Goal: Information Seeking & Learning: Compare options

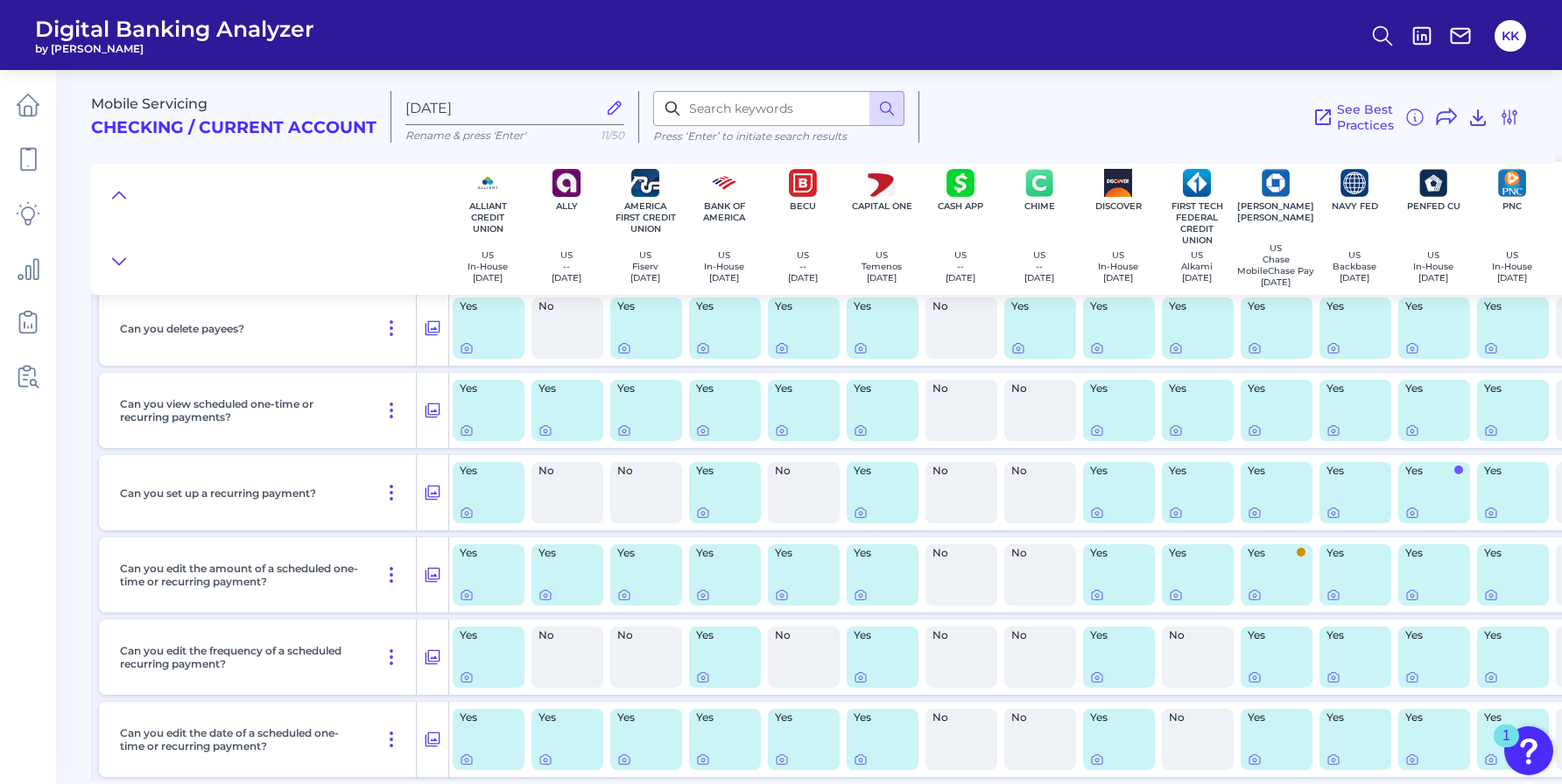
scroll to position [9580, 0]
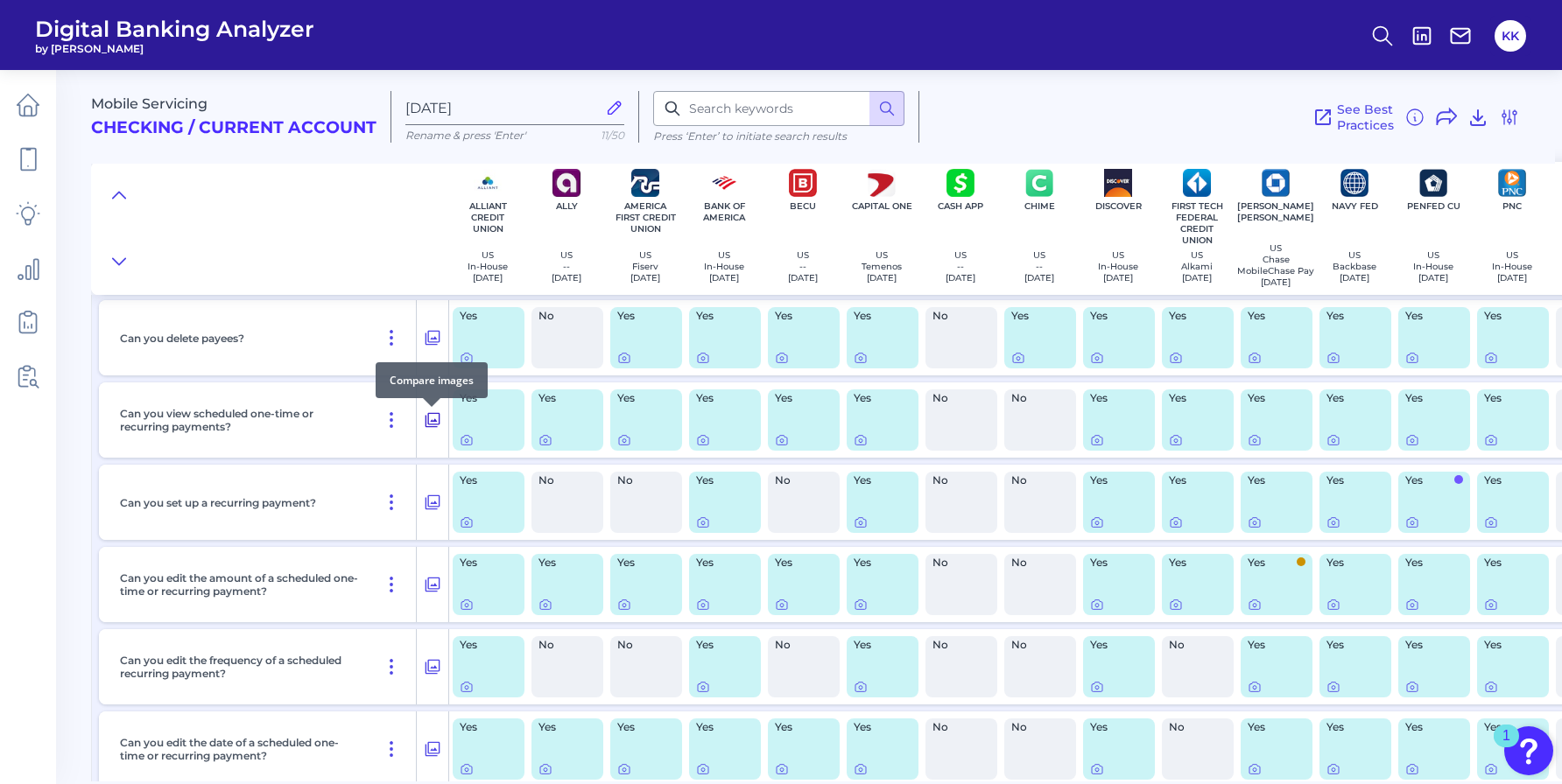
click at [435, 425] on icon at bounding box center [433, 420] width 15 height 15
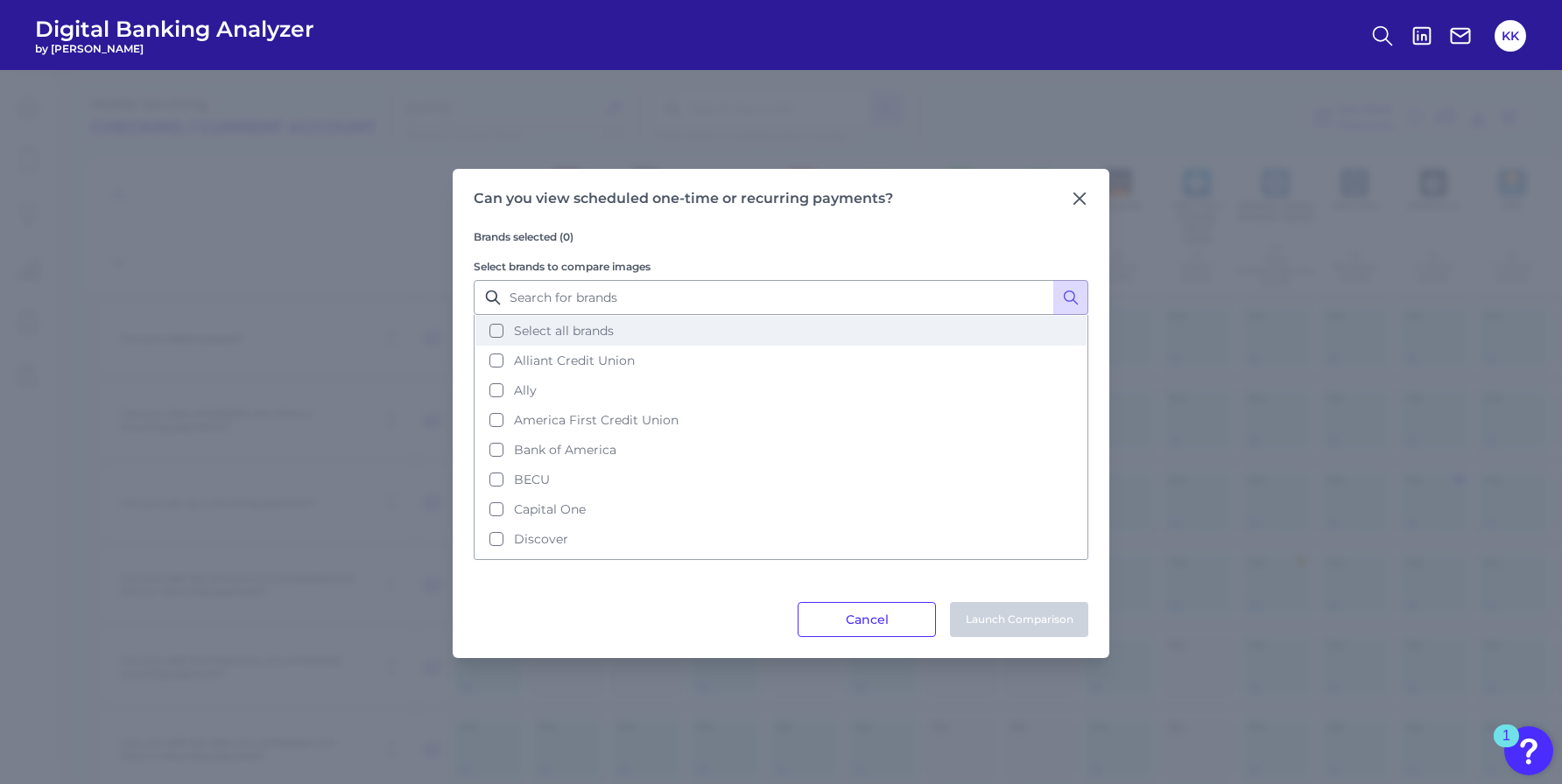
click at [496, 329] on button "Select all brands" at bounding box center [781, 331] width 611 height 30
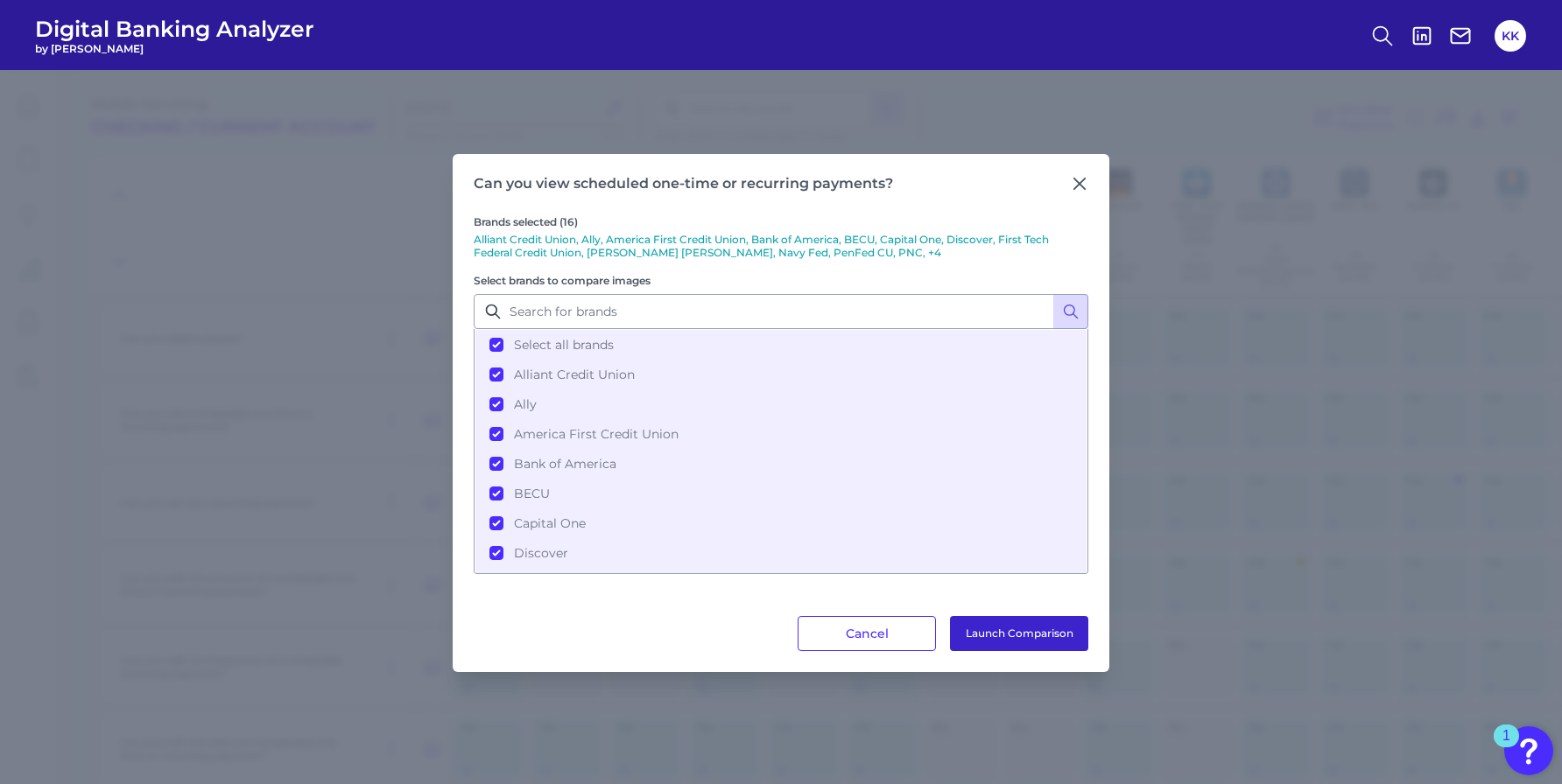
click at [1017, 634] on button "Launch Comparison" at bounding box center [1019, 633] width 138 height 35
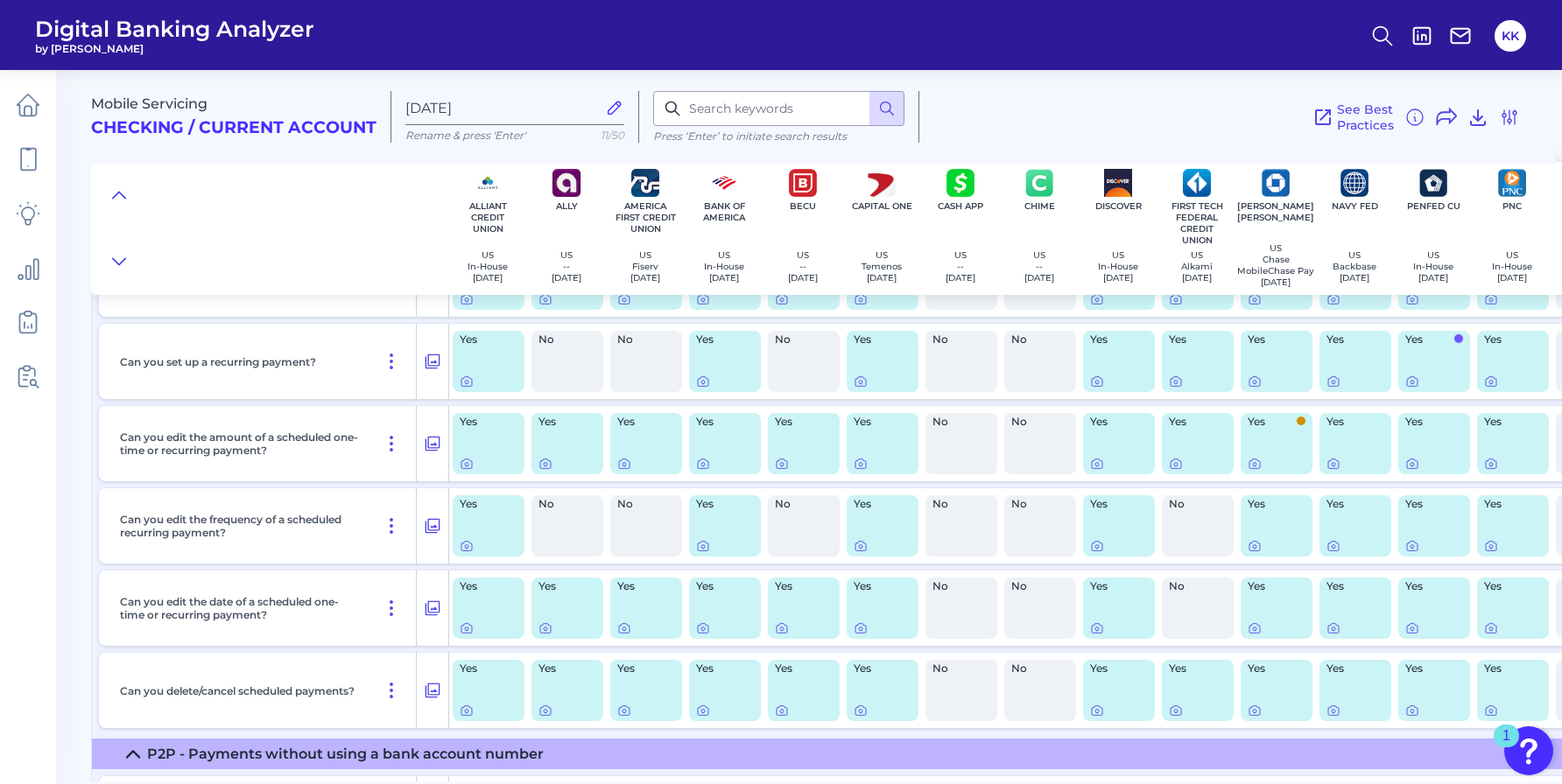
scroll to position [9723, 0]
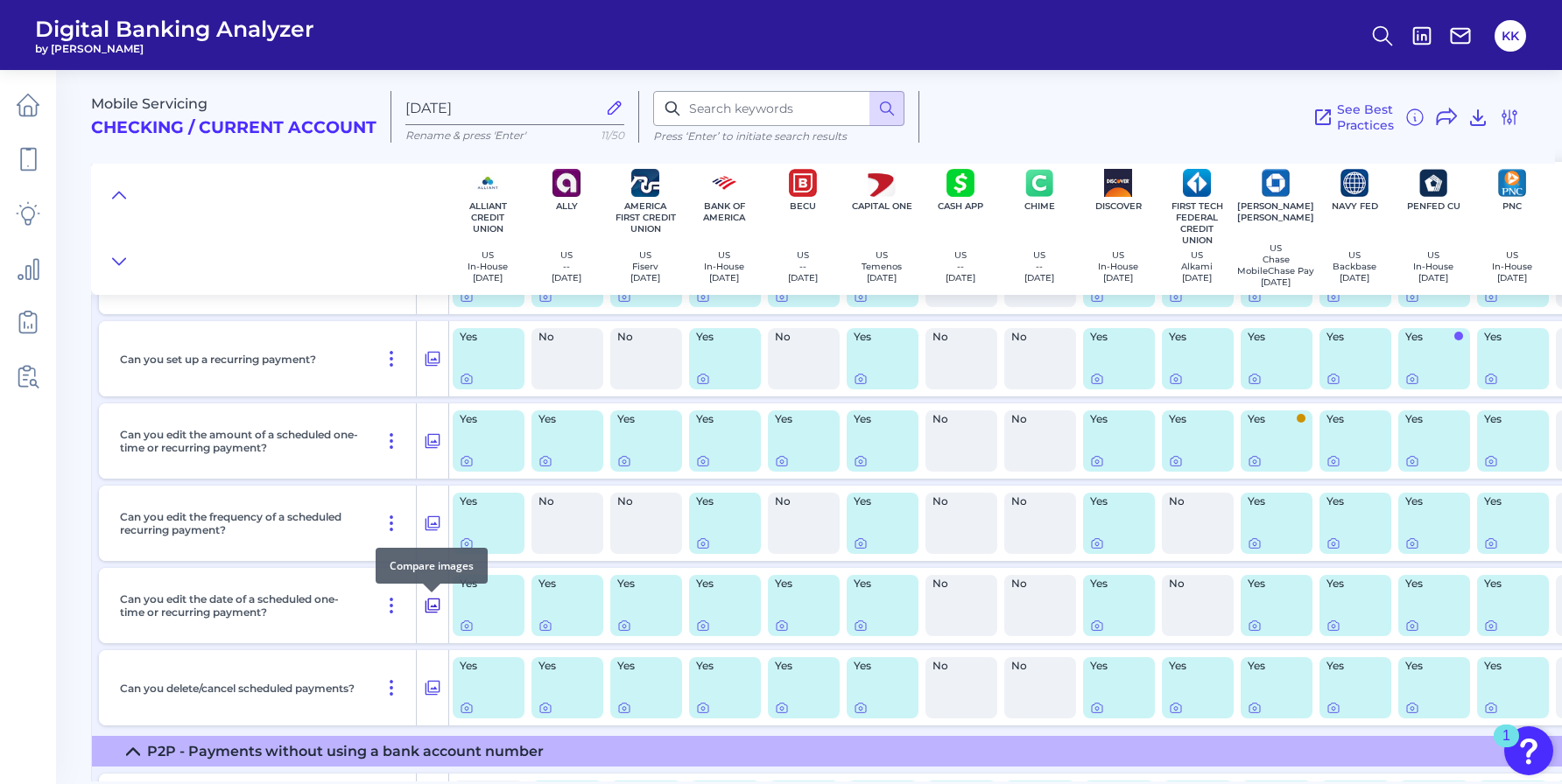
click at [433, 608] on icon at bounding box center [432, 605] width 18 height 21
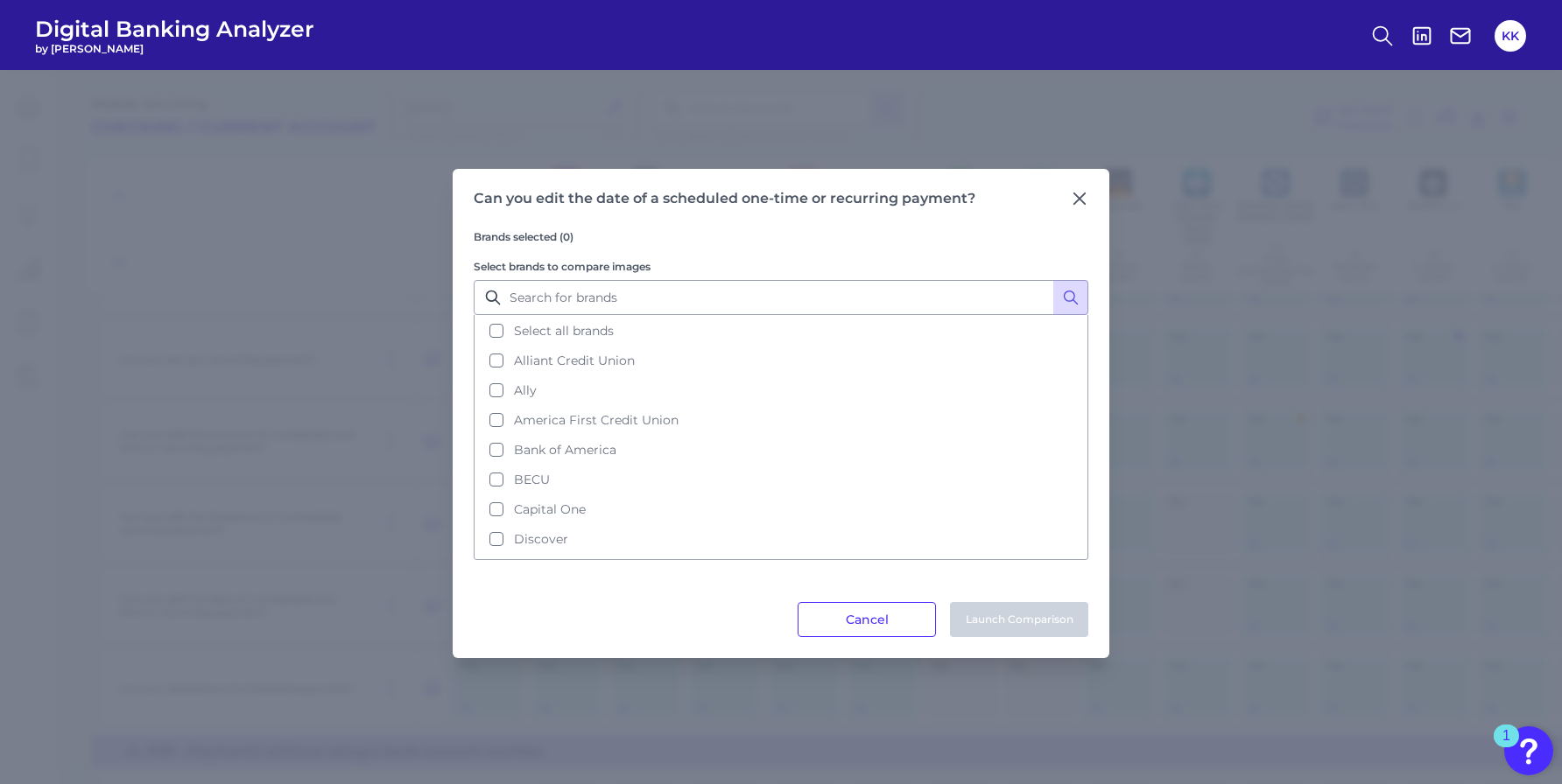
click at [494, 297] on icon at bounding box center [492, 298] width 18 height 18
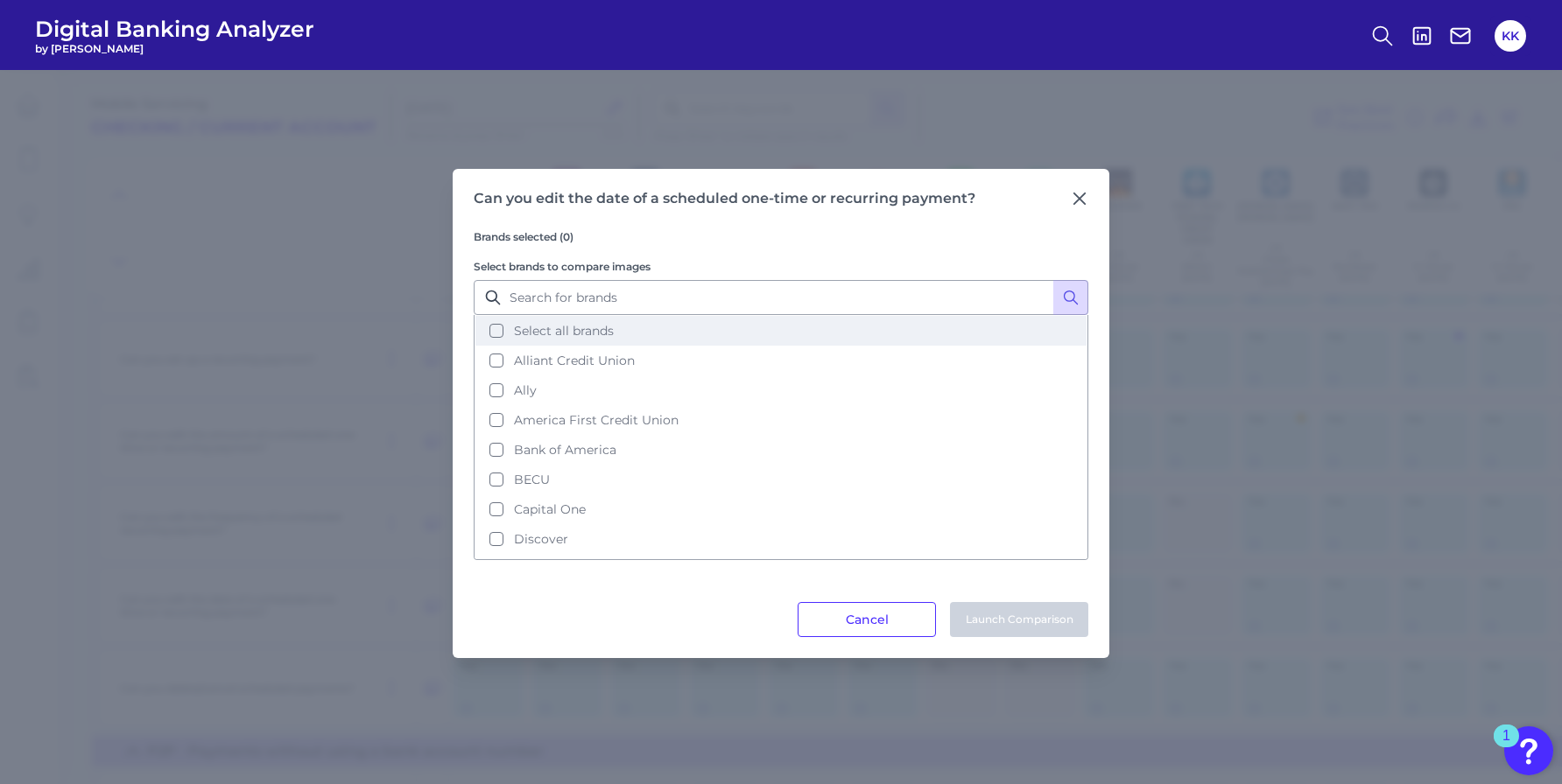
click at [500, 328] on button "Select all brands" at bounding box center [781, 331] width 611 height 30
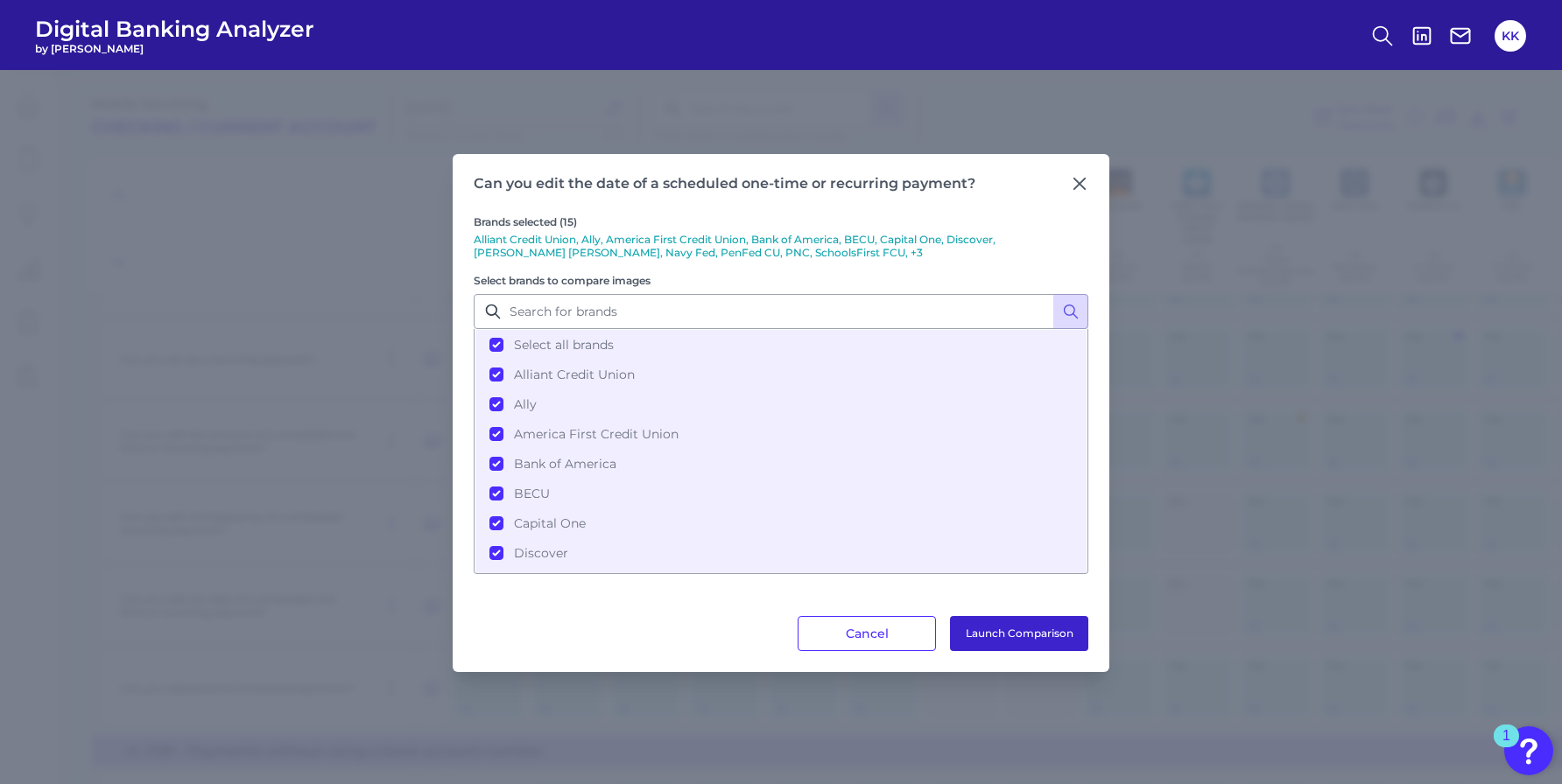
click at [1036, 623] on button "Launch Comparison" at bounding box center [1019, 633] width 138 height 35
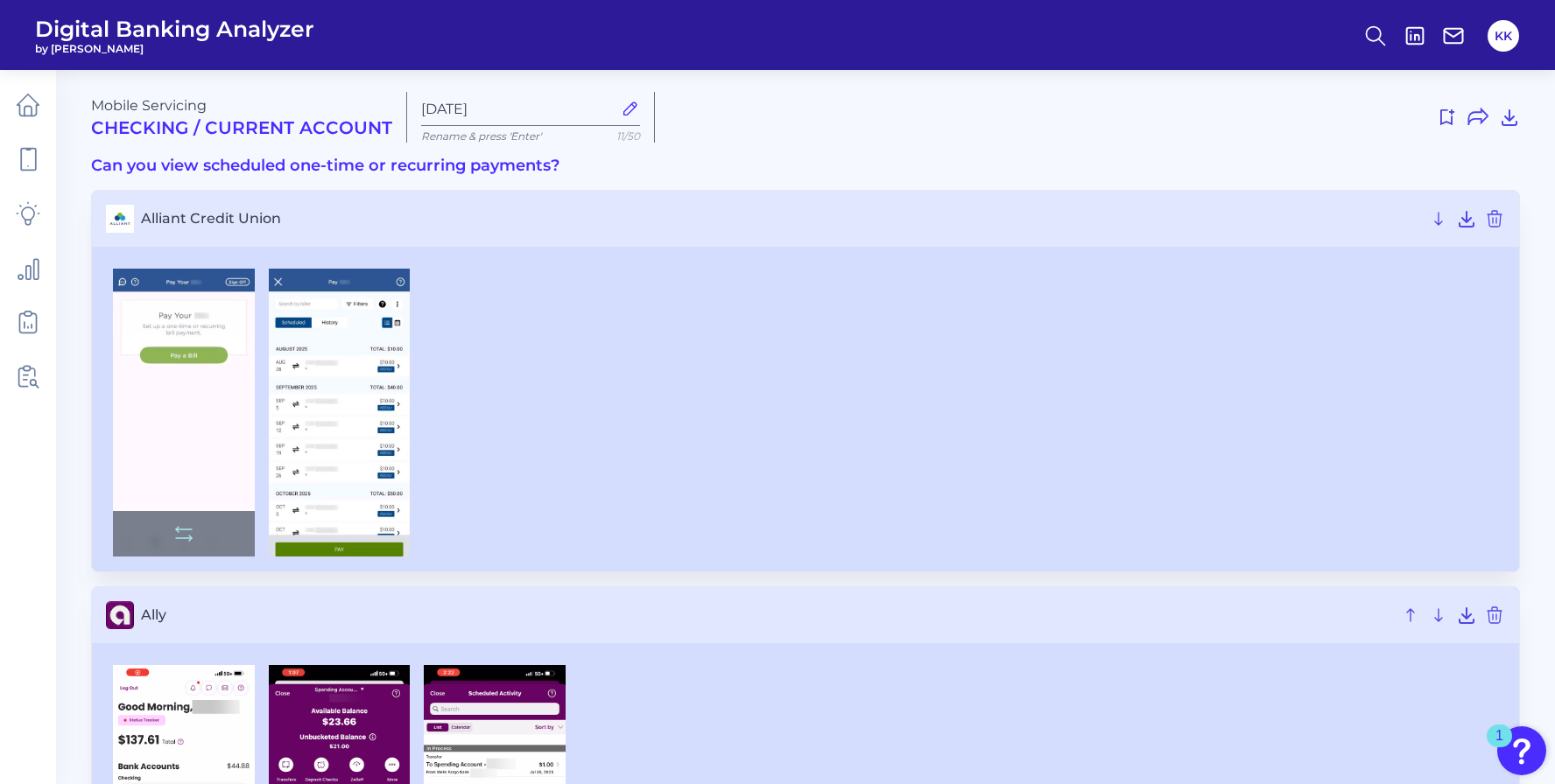
click at [187, 420] on img at bounding box center [184, 412] width 142 height 288
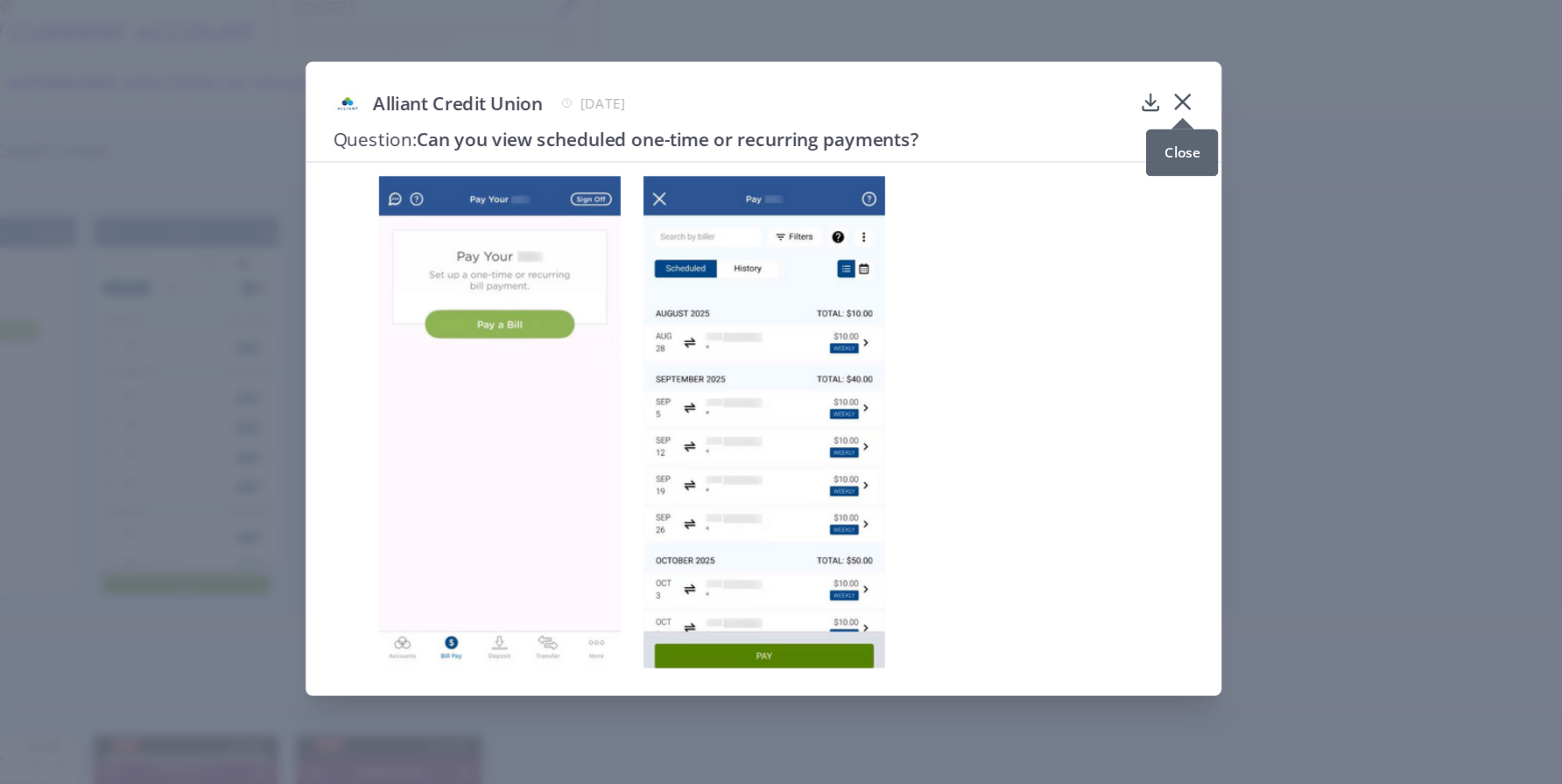
click at [1106, 179] on icon at bounding box center [1101, 180] width 18 height 18
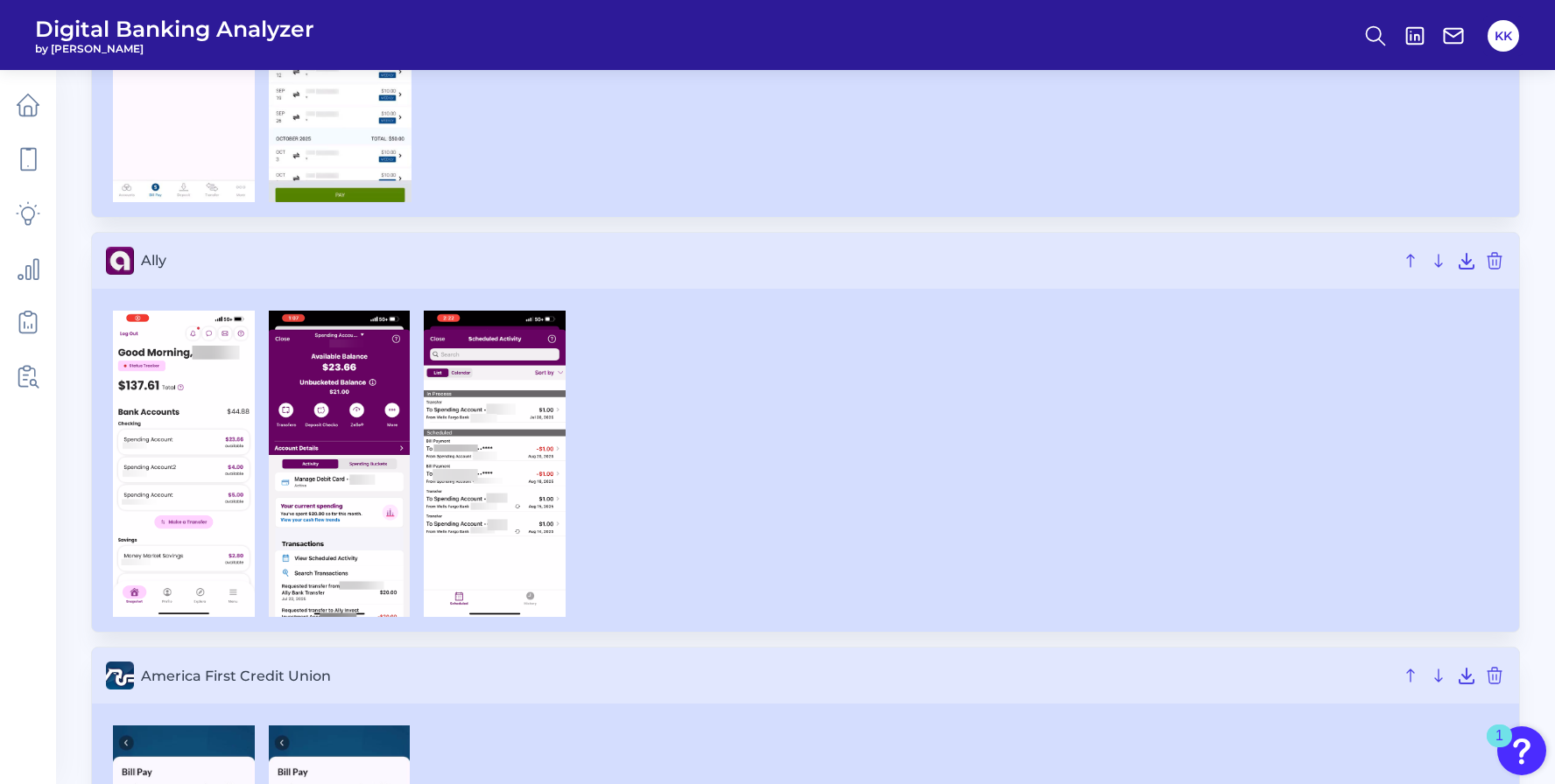
scroll to position [380, 0]
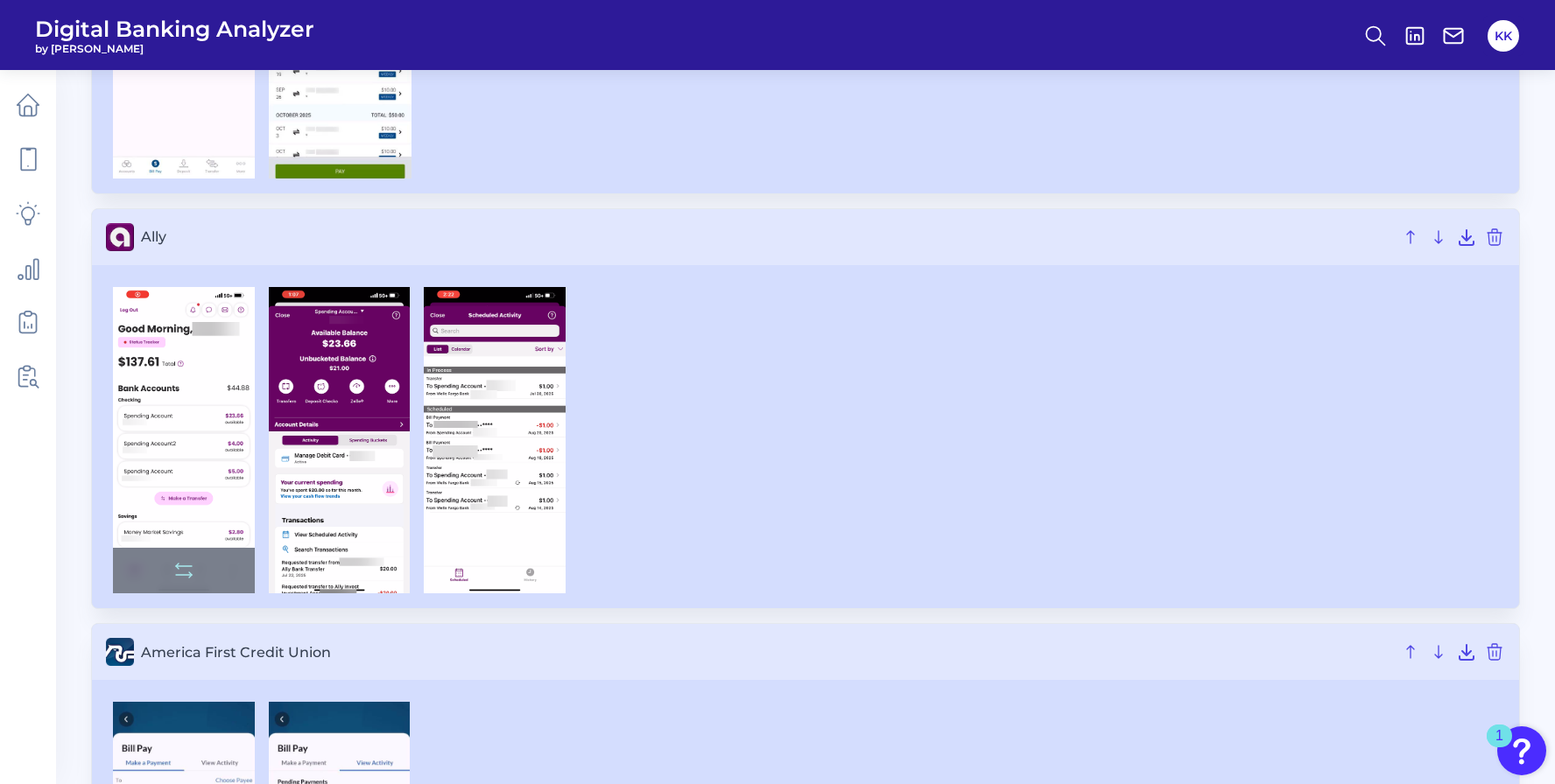
click at [205, 455] on img at bounding box center [184, 440] width 142 height 306
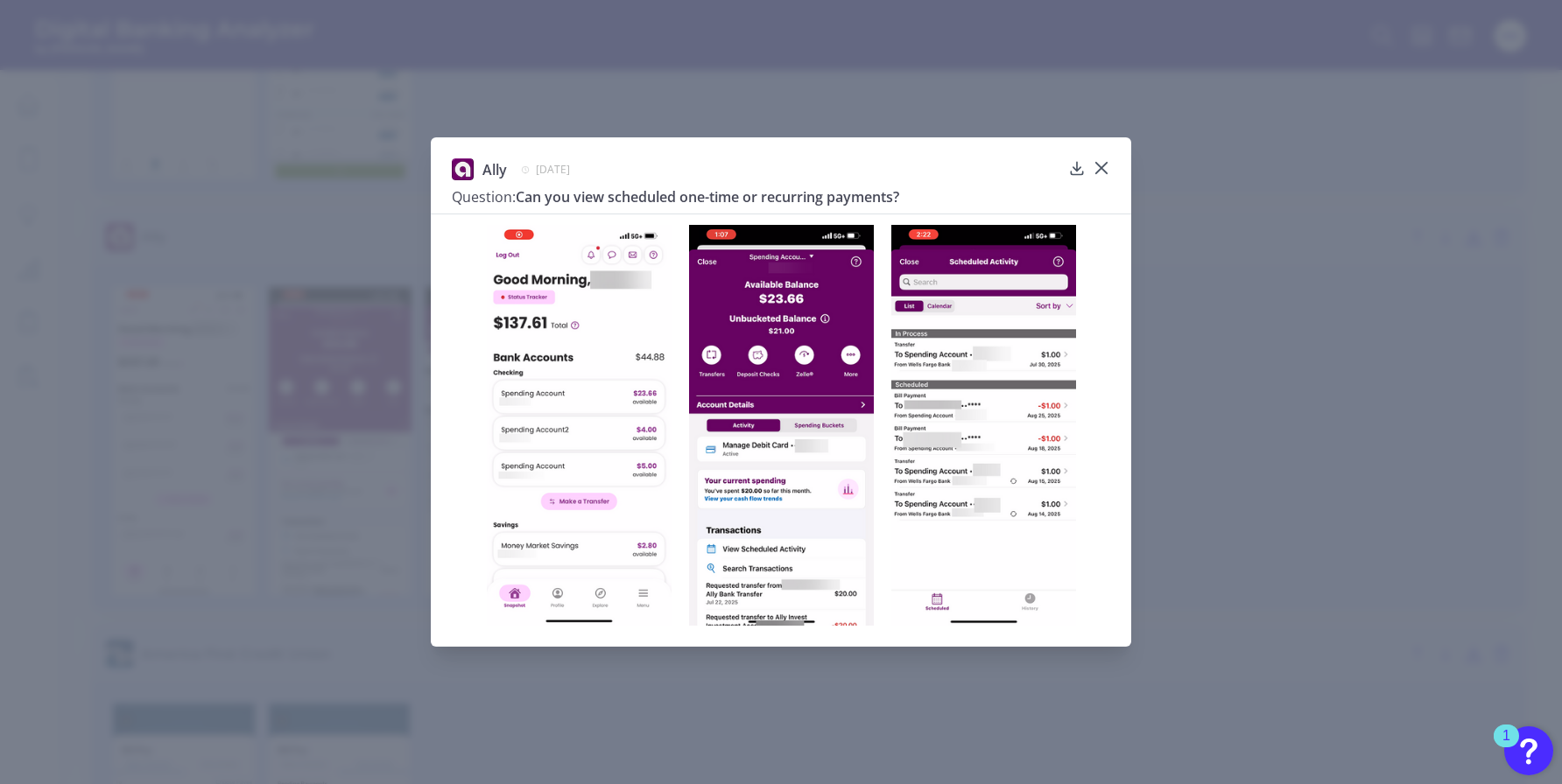
click at [608, 439] on img at bounding box center [579, 424] width 185 height 400
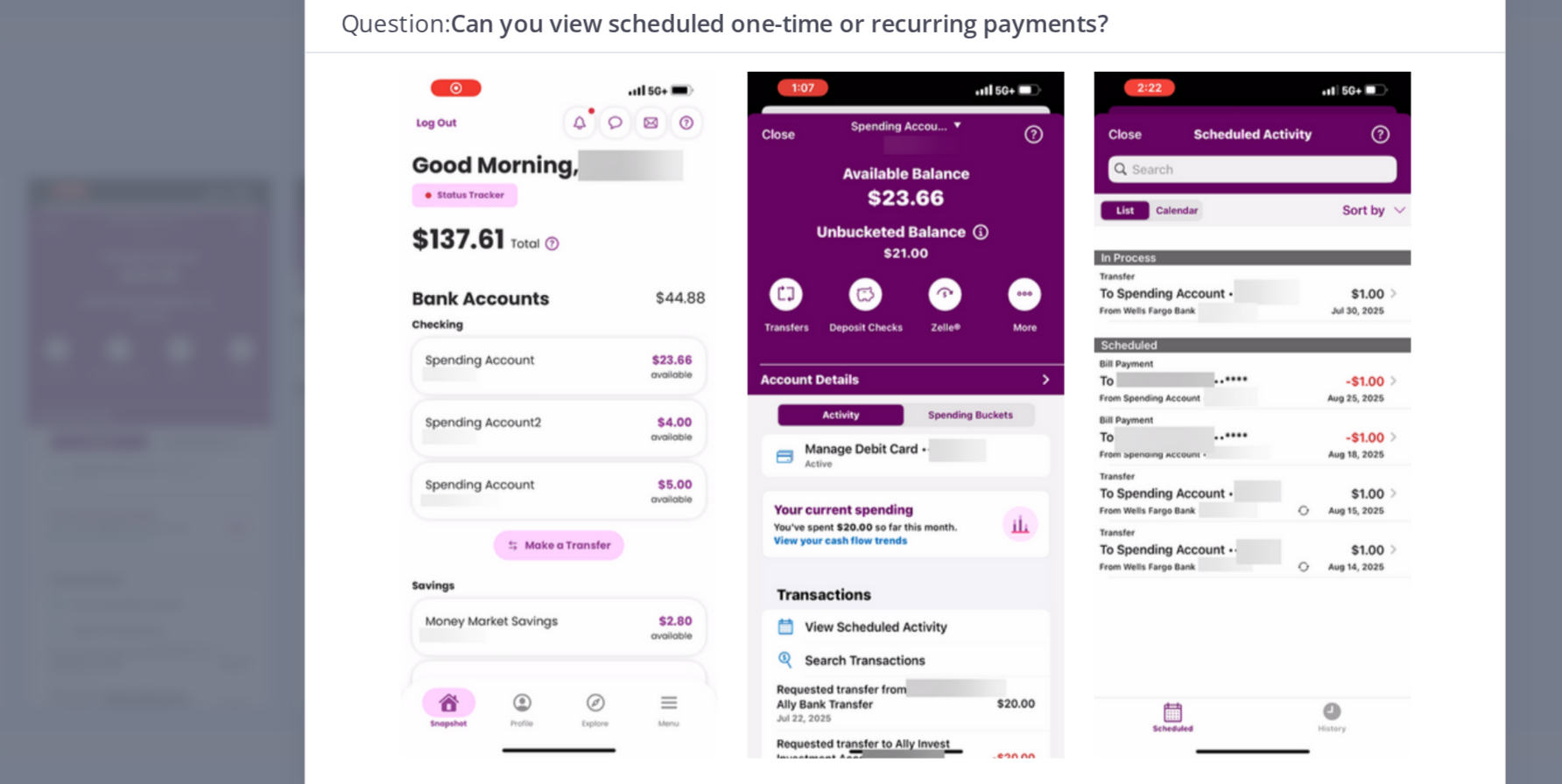
click at [1151, 266] on div "Ally July 28, 2025 Question: Can you view scheduled one-time or recurring payme…" at bounding box center [781, 392] width 1562 height 784
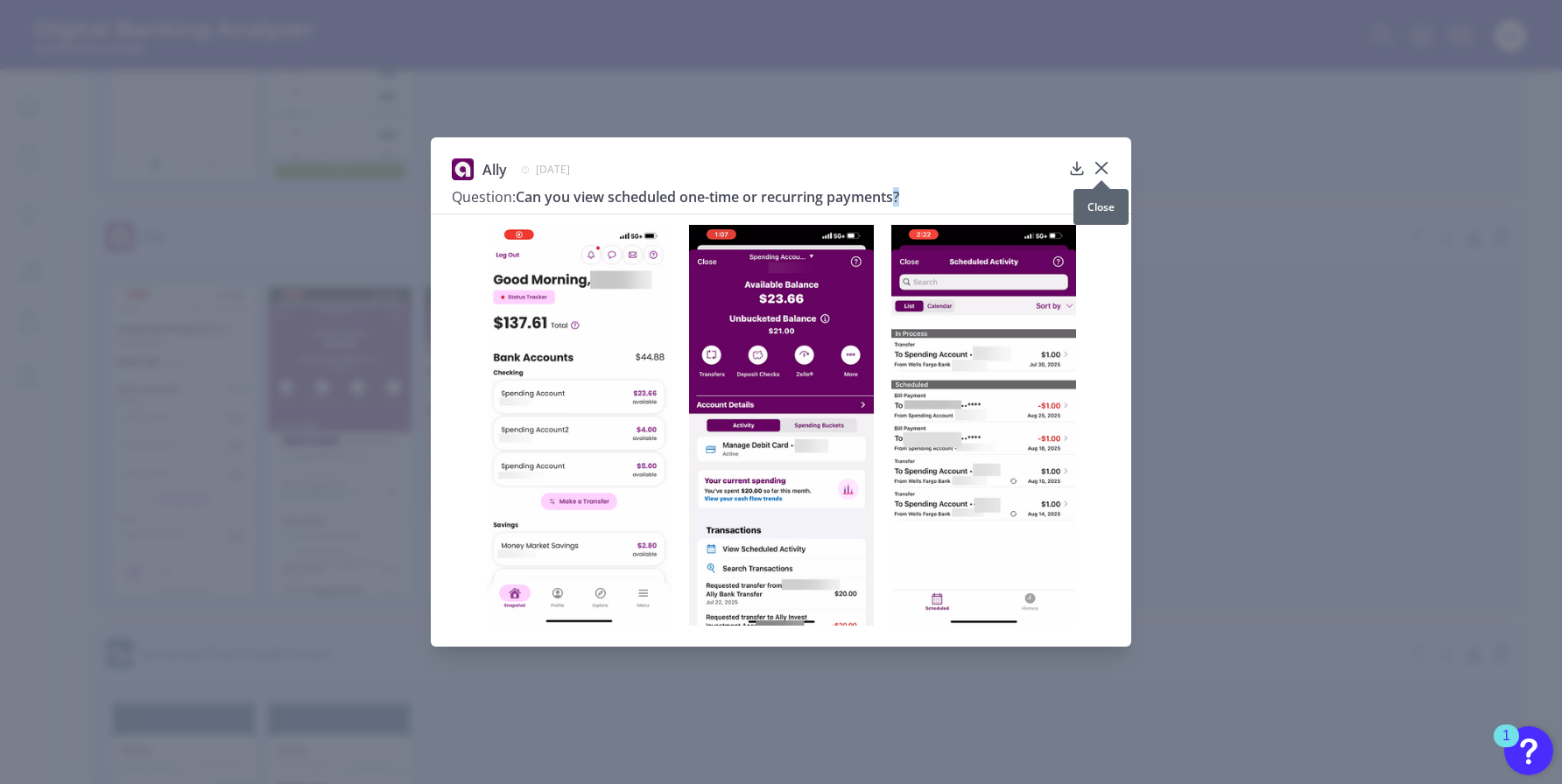
click at [1106, 164] on icon at bounding box center [1101, 168] width 18 height 18
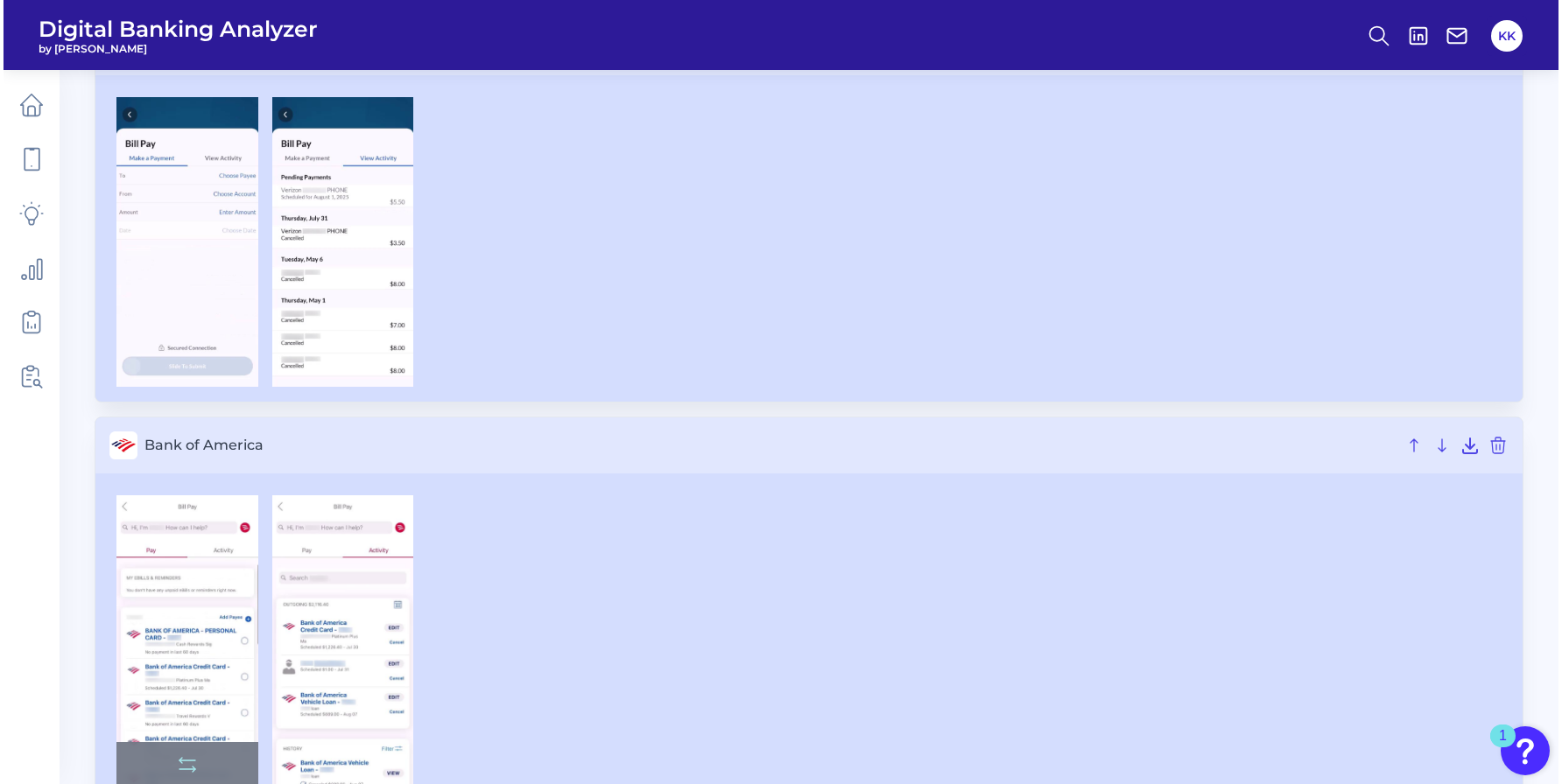
scroll to position [1154, 0]
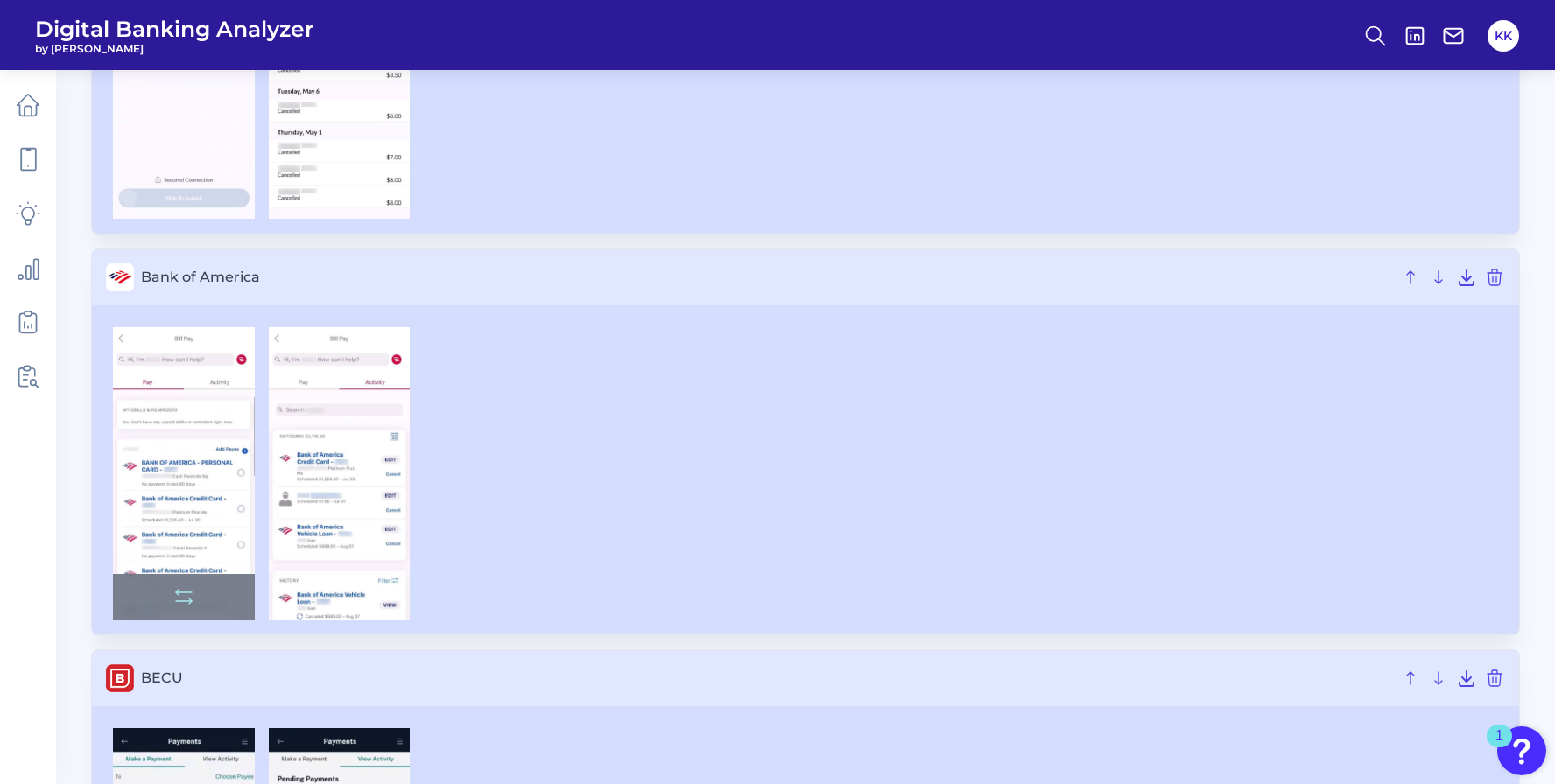
click at [189, 455] on img at bounding box center [184, 473] width 142 height 292
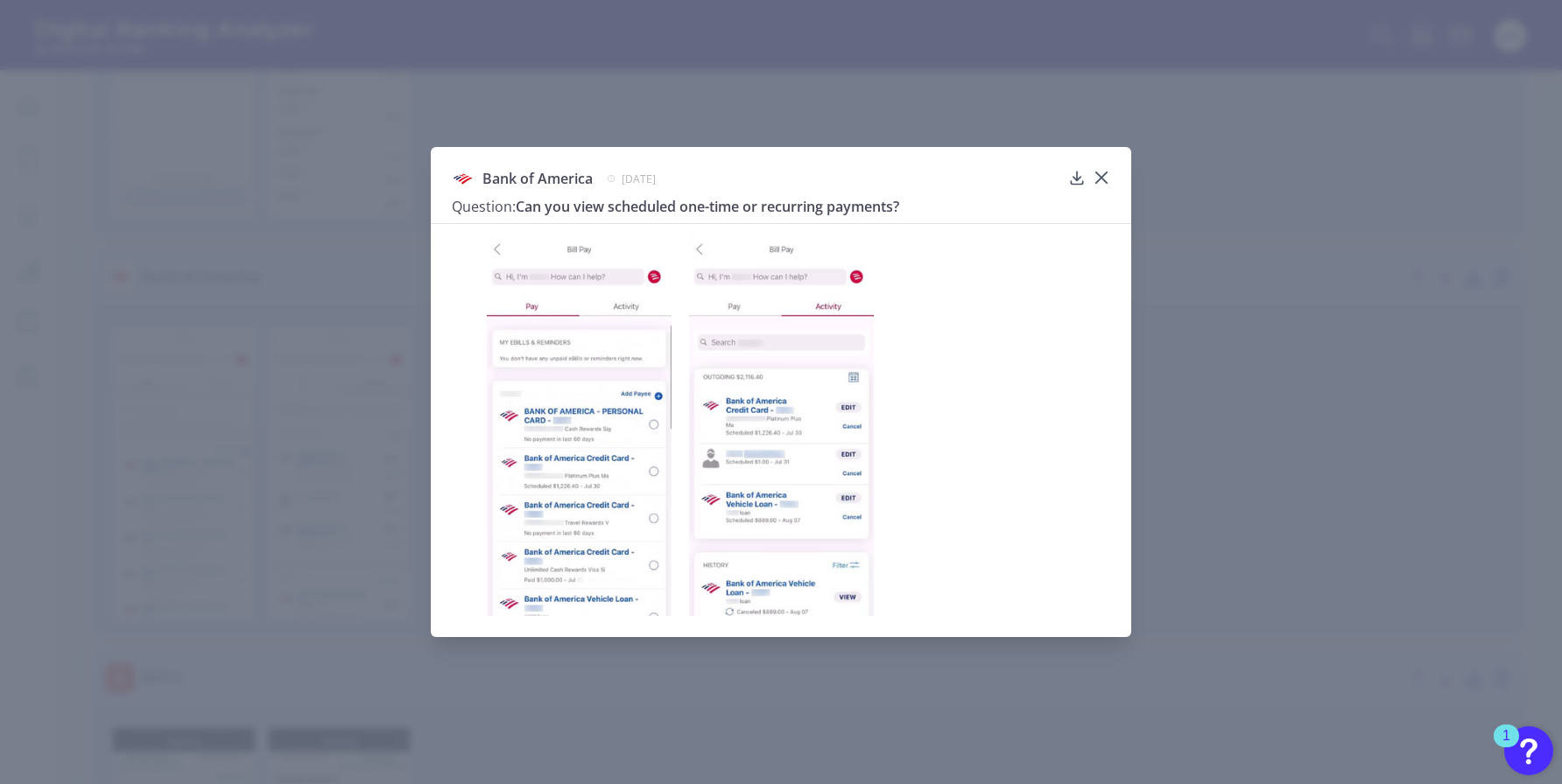
click at [589, 442] on img at bounding box center [579, 425] width 185 height 382
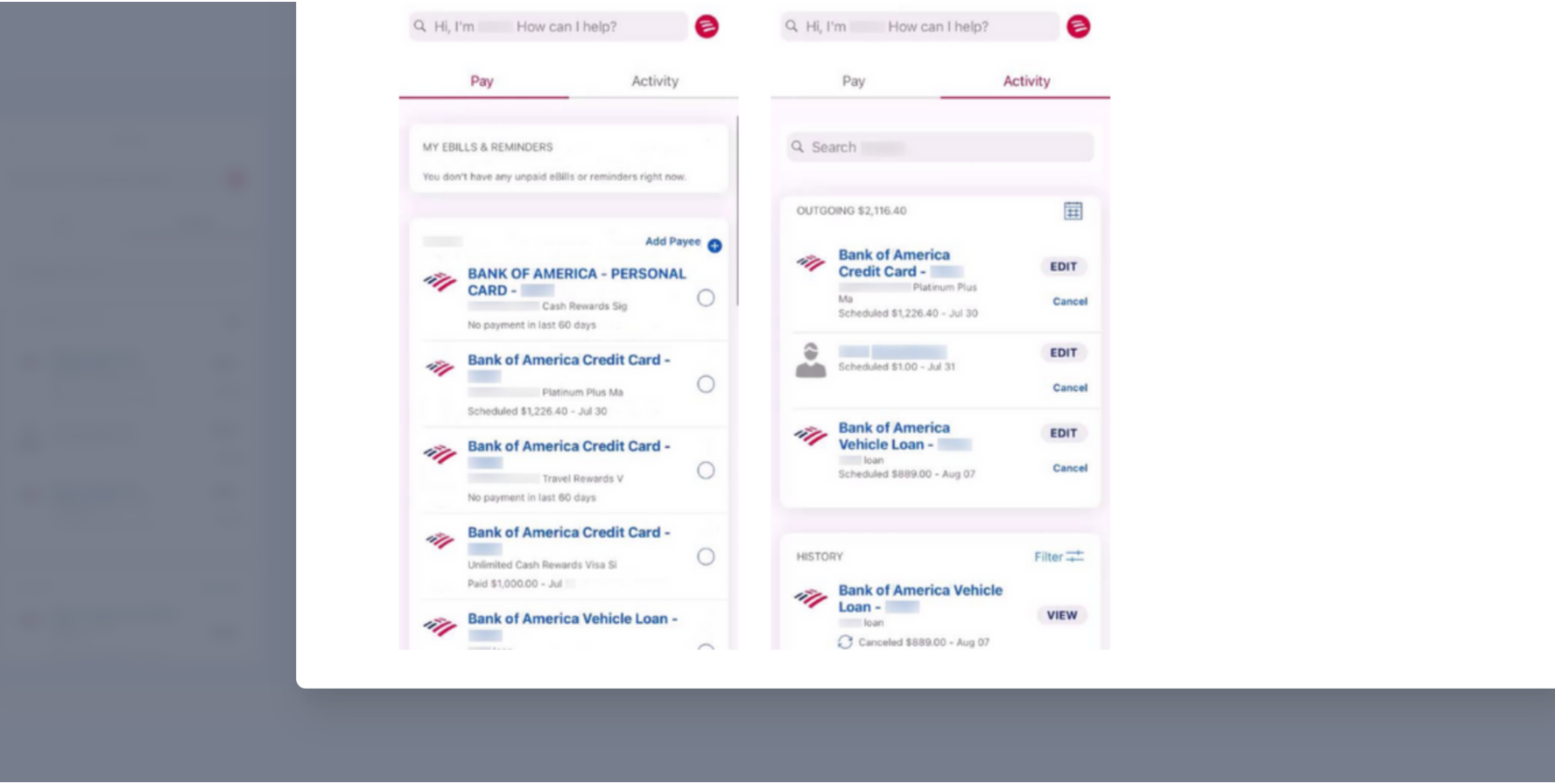
scroll to position [1153, 0]
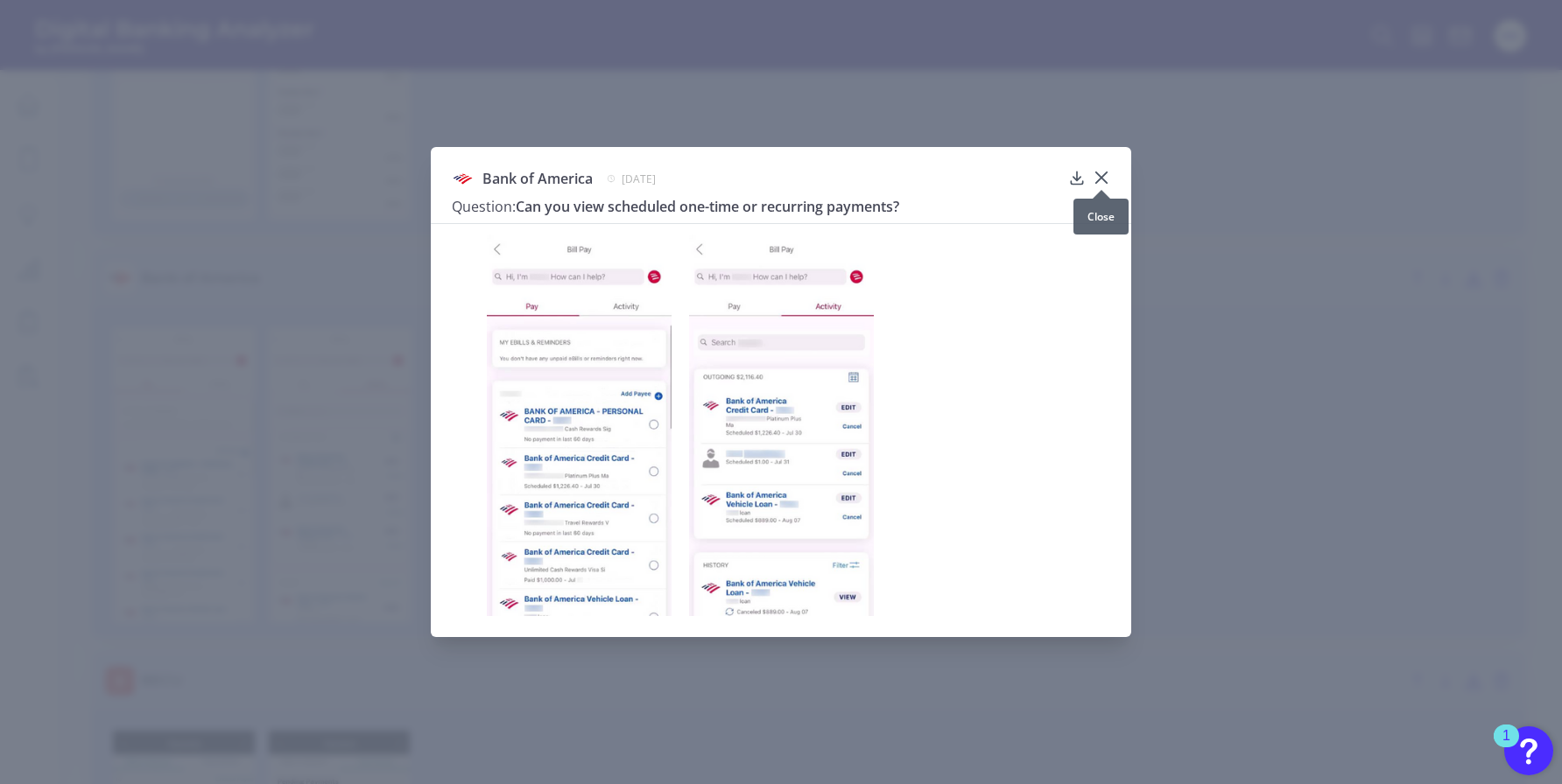
click at [1103, 172] on icon at bounding box center [1101, 178] width 18 height 18
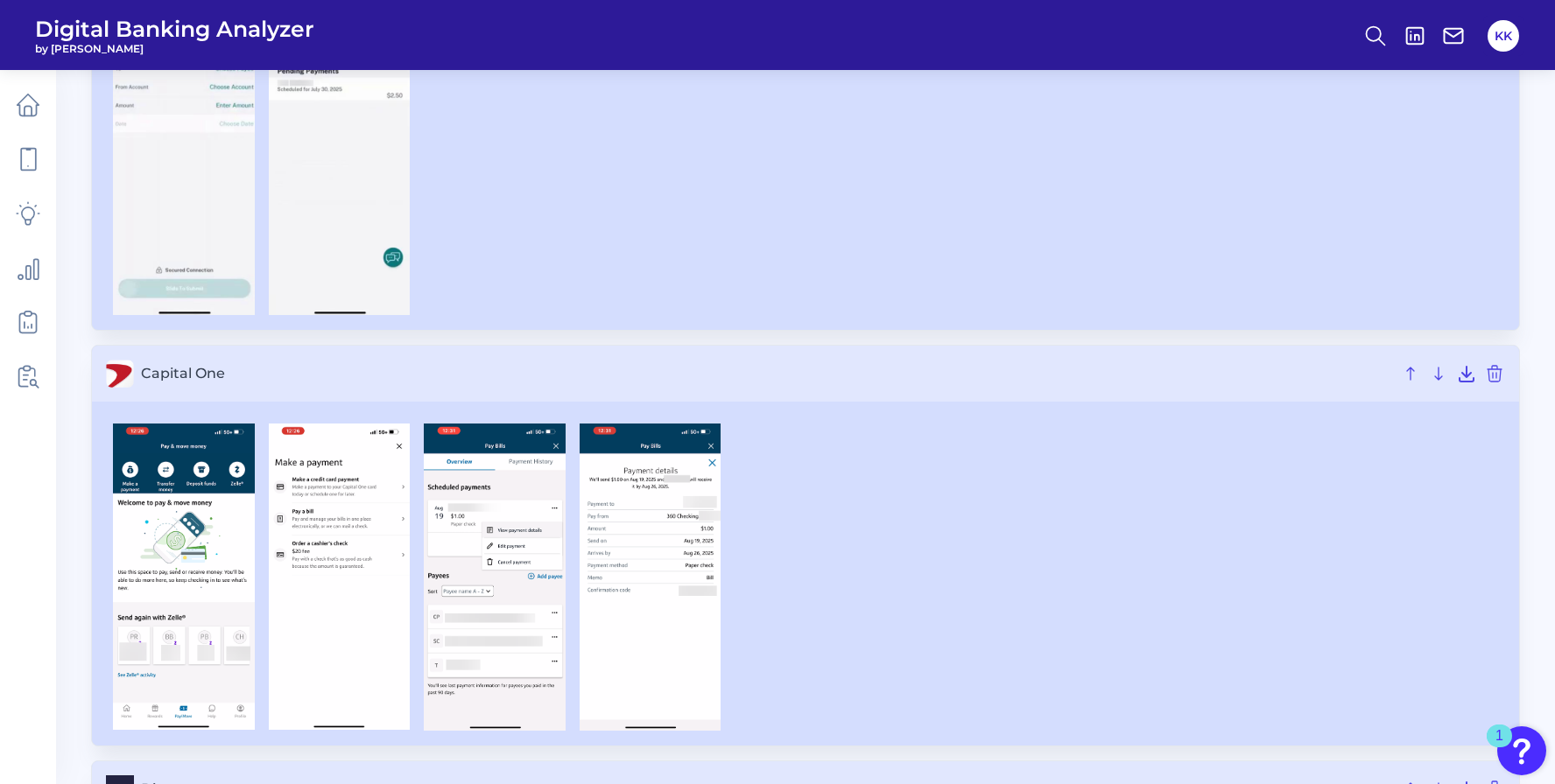
scroll to position [1913, 0]
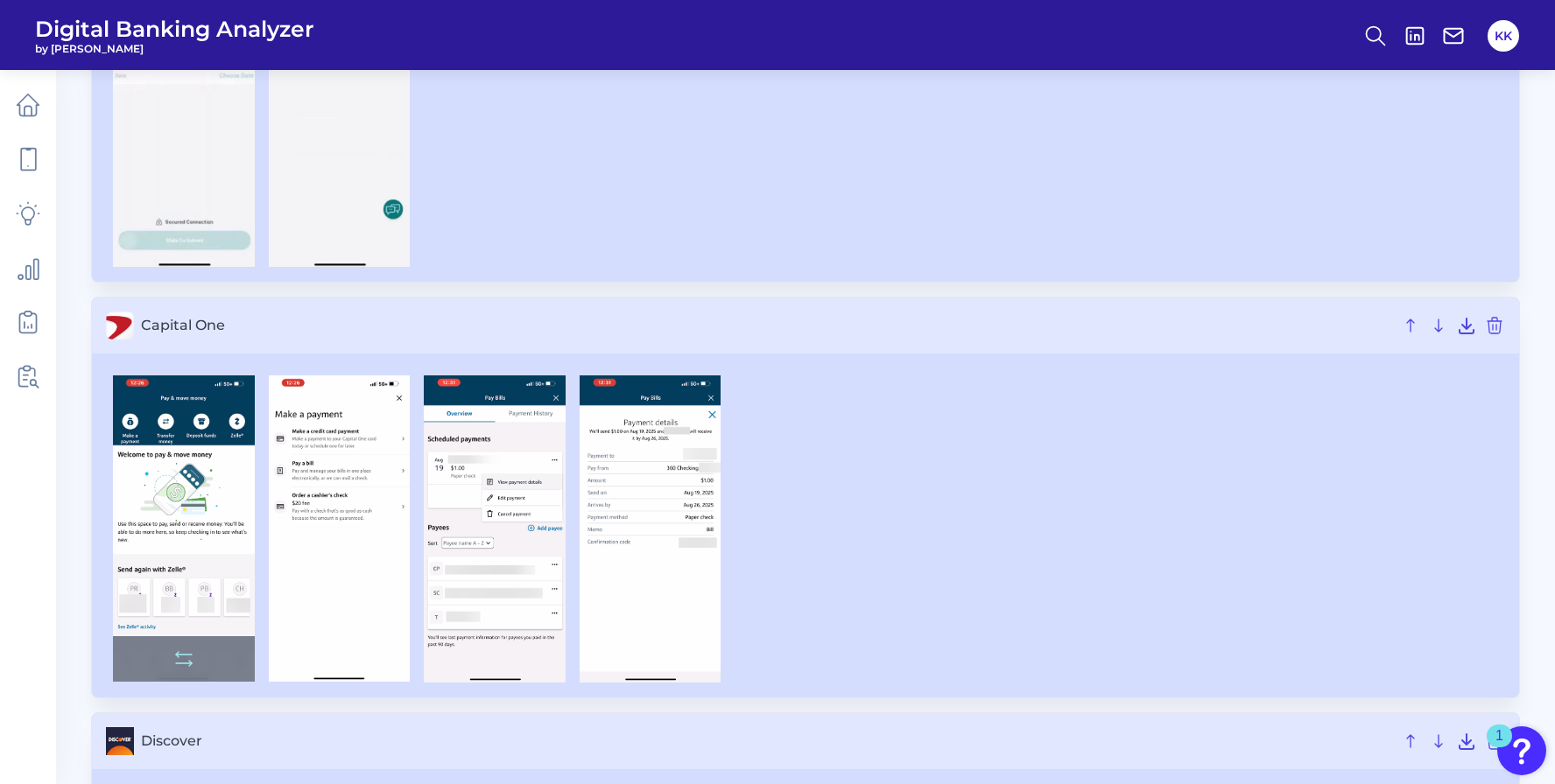
click at [205, 497] on img at bounding box center [184, 528] width 142 height 307
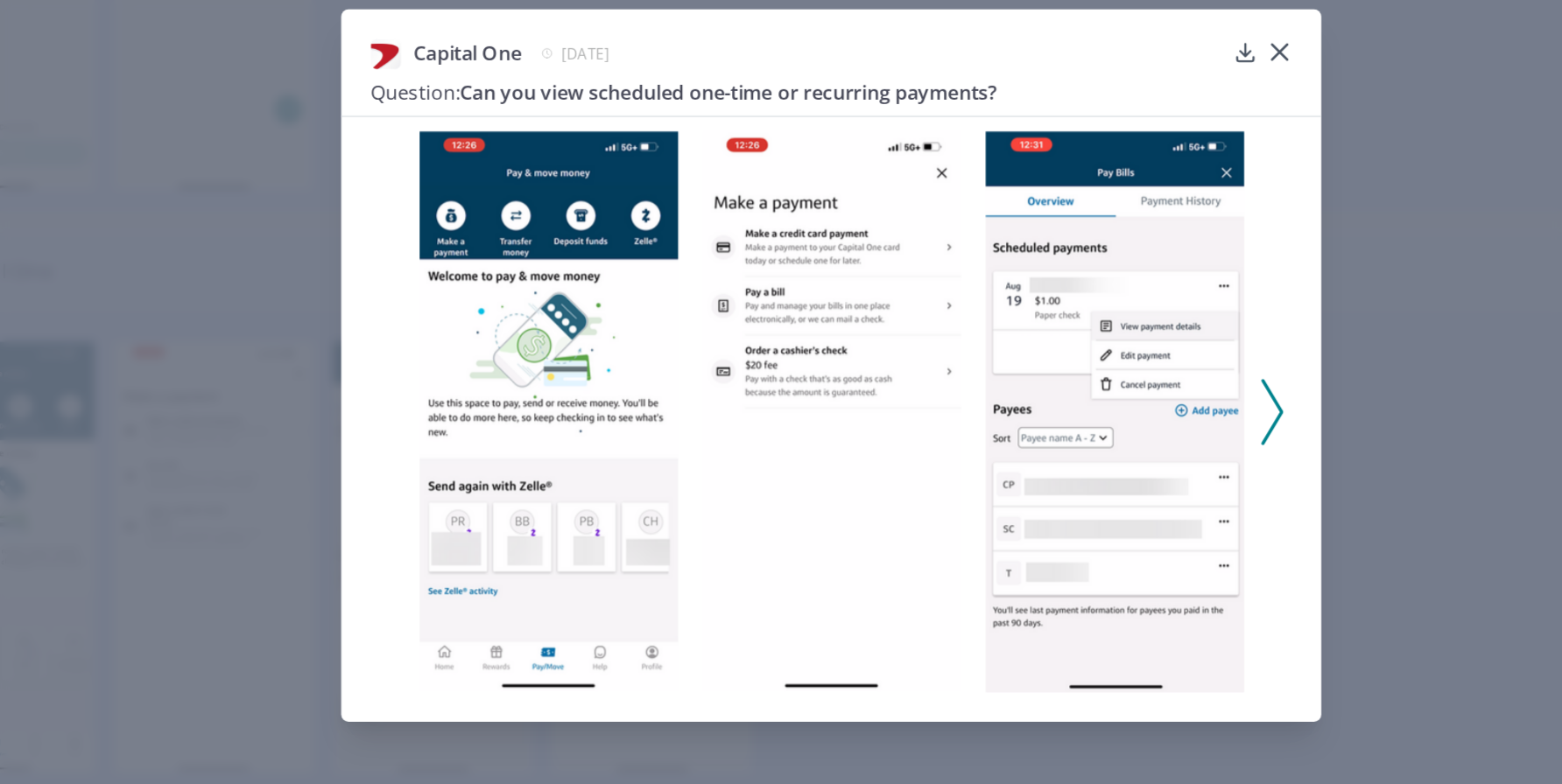
click at [1095, 430] on icon at bounding box center [1096, 425] width 16 height 47
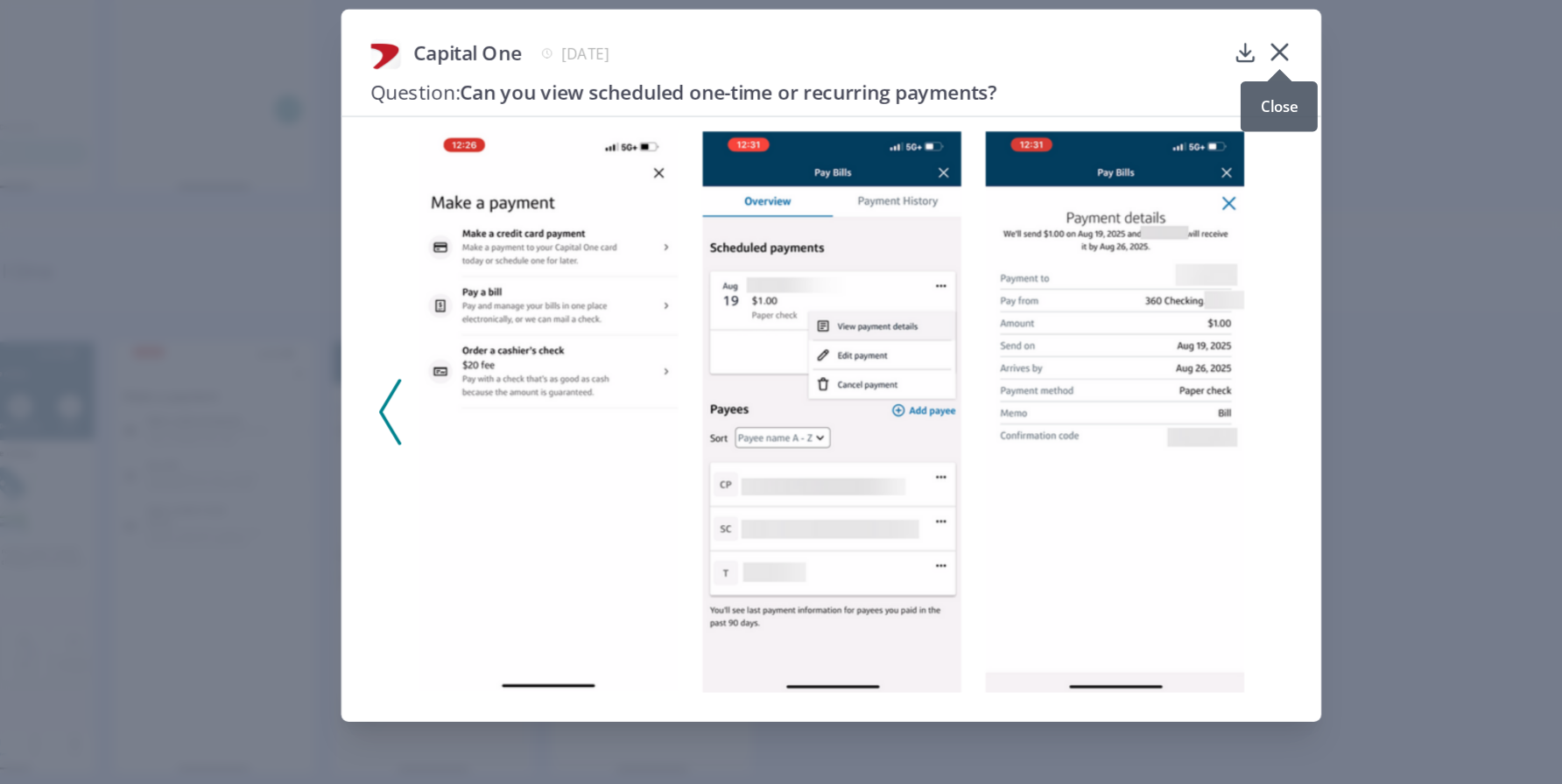
click at [1103, 164] on icon at bounding box center [1101, 167] width 10 height 10
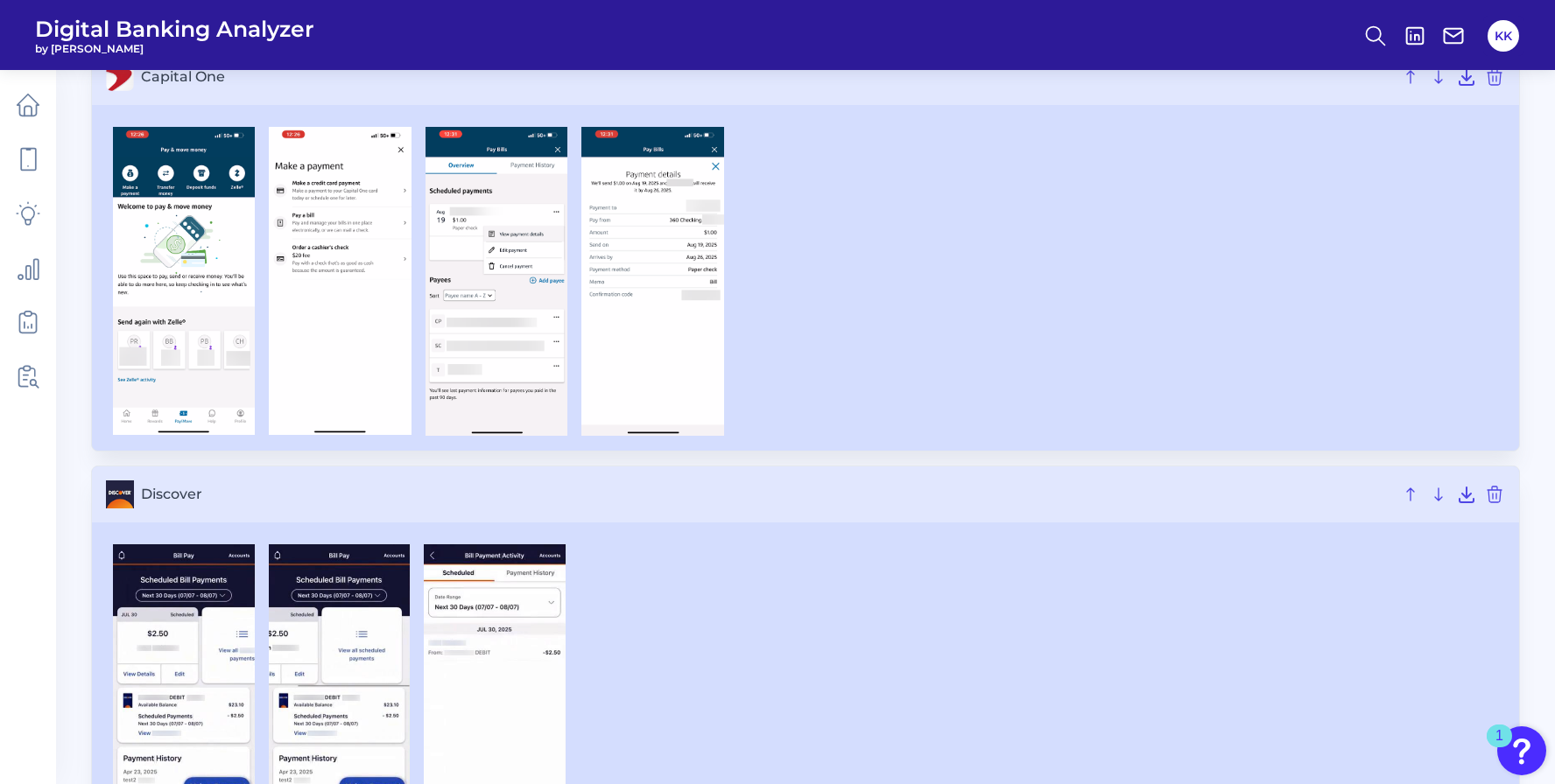
scroll to position [2212, 0]
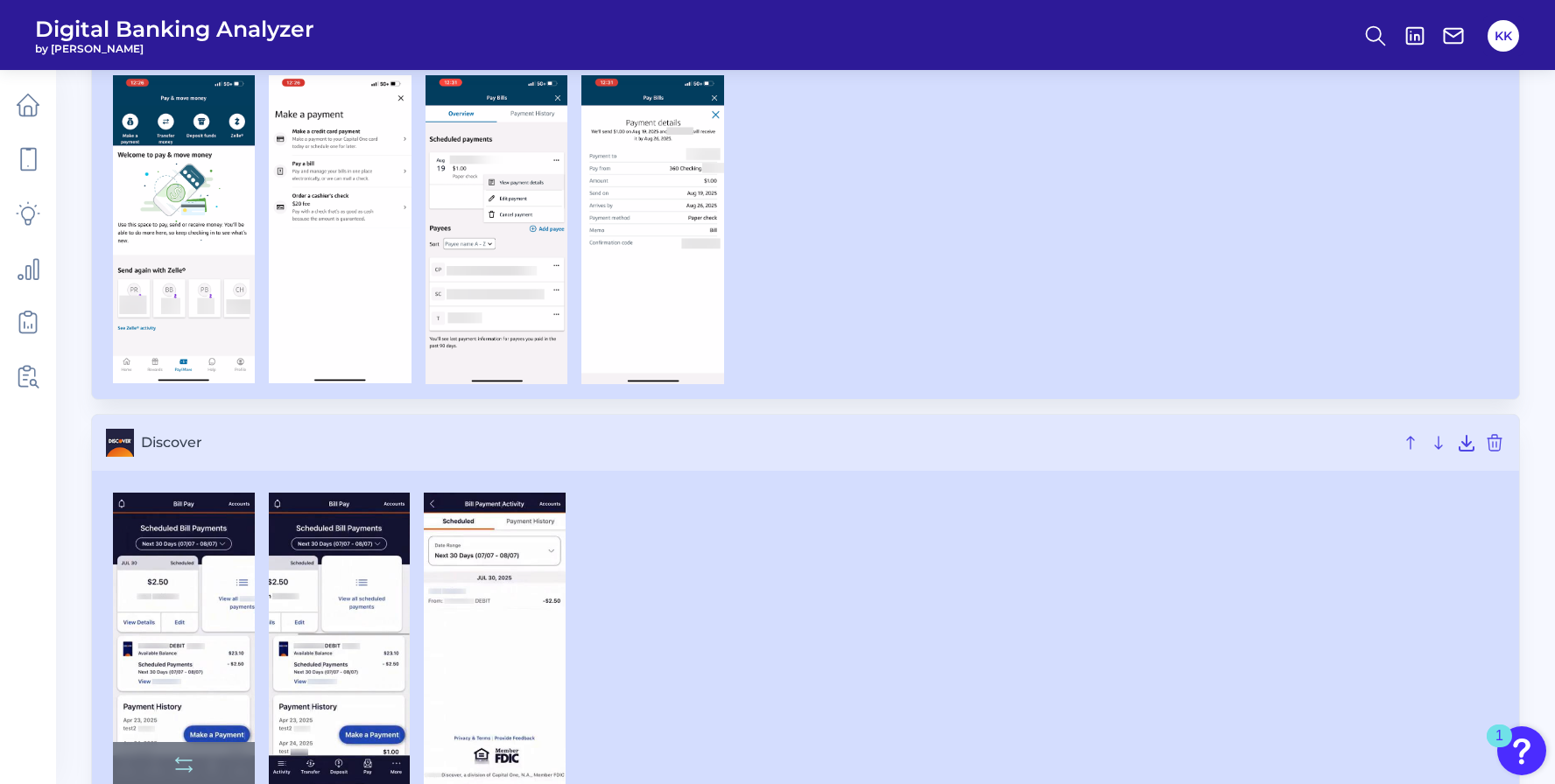
click at [209, 633] on img at bounding box center [184, 640] width 142 height 295
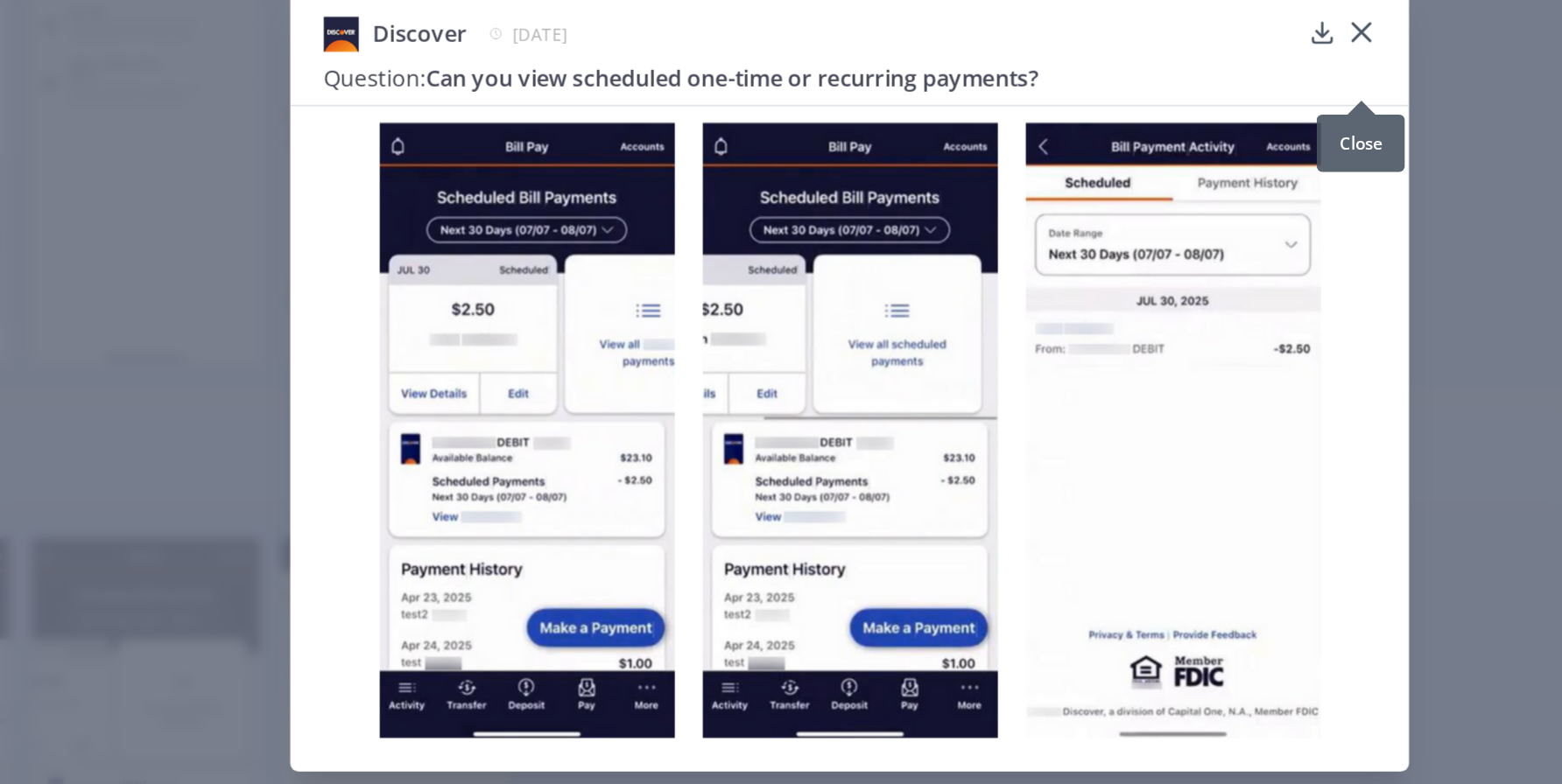
click at [1103, 180] on icon at bounding box center [1101, 175] width 10 height 10
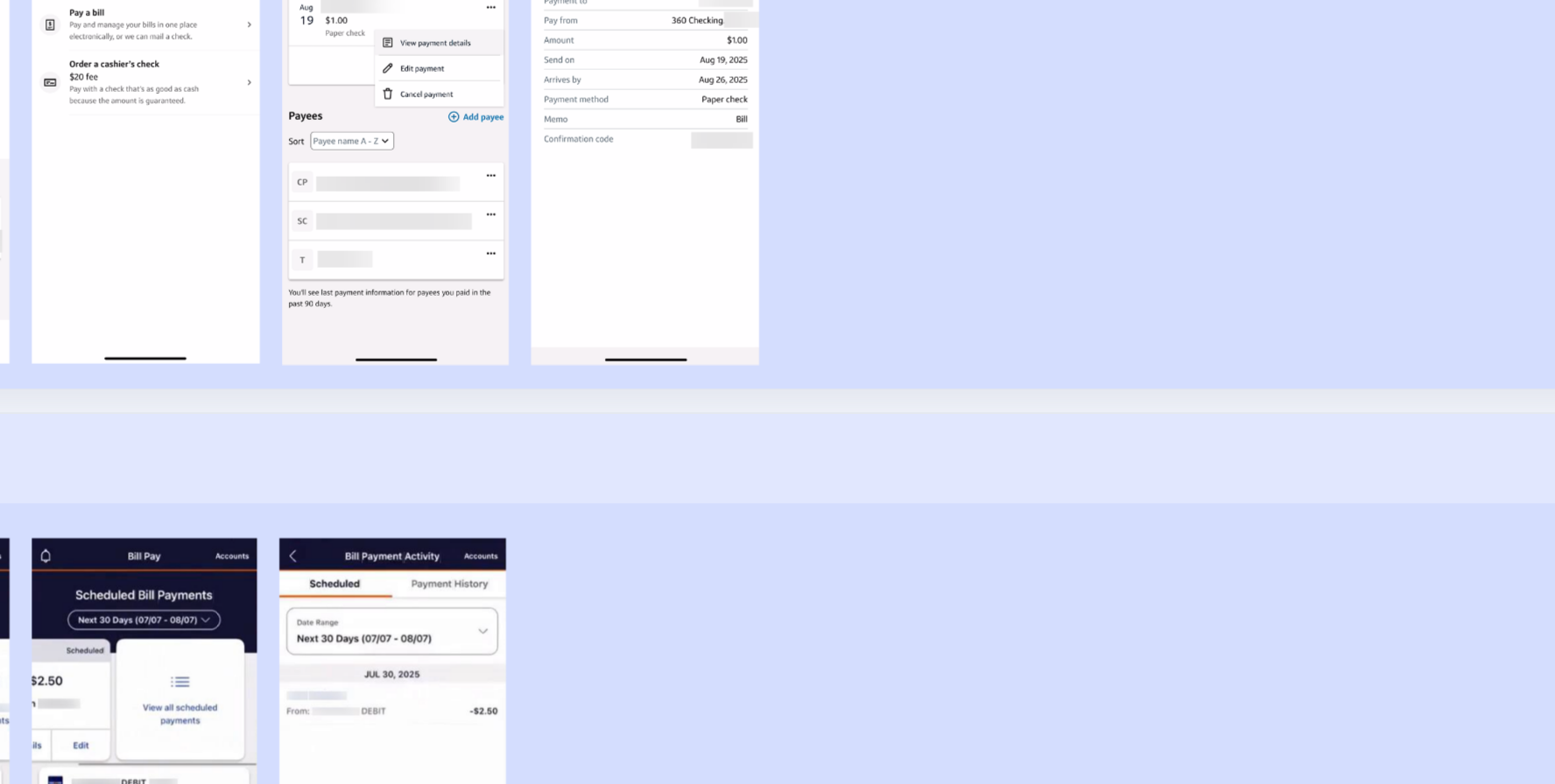
click at [515, 607] on img at bounding box center [494, 640] width 142 height 295
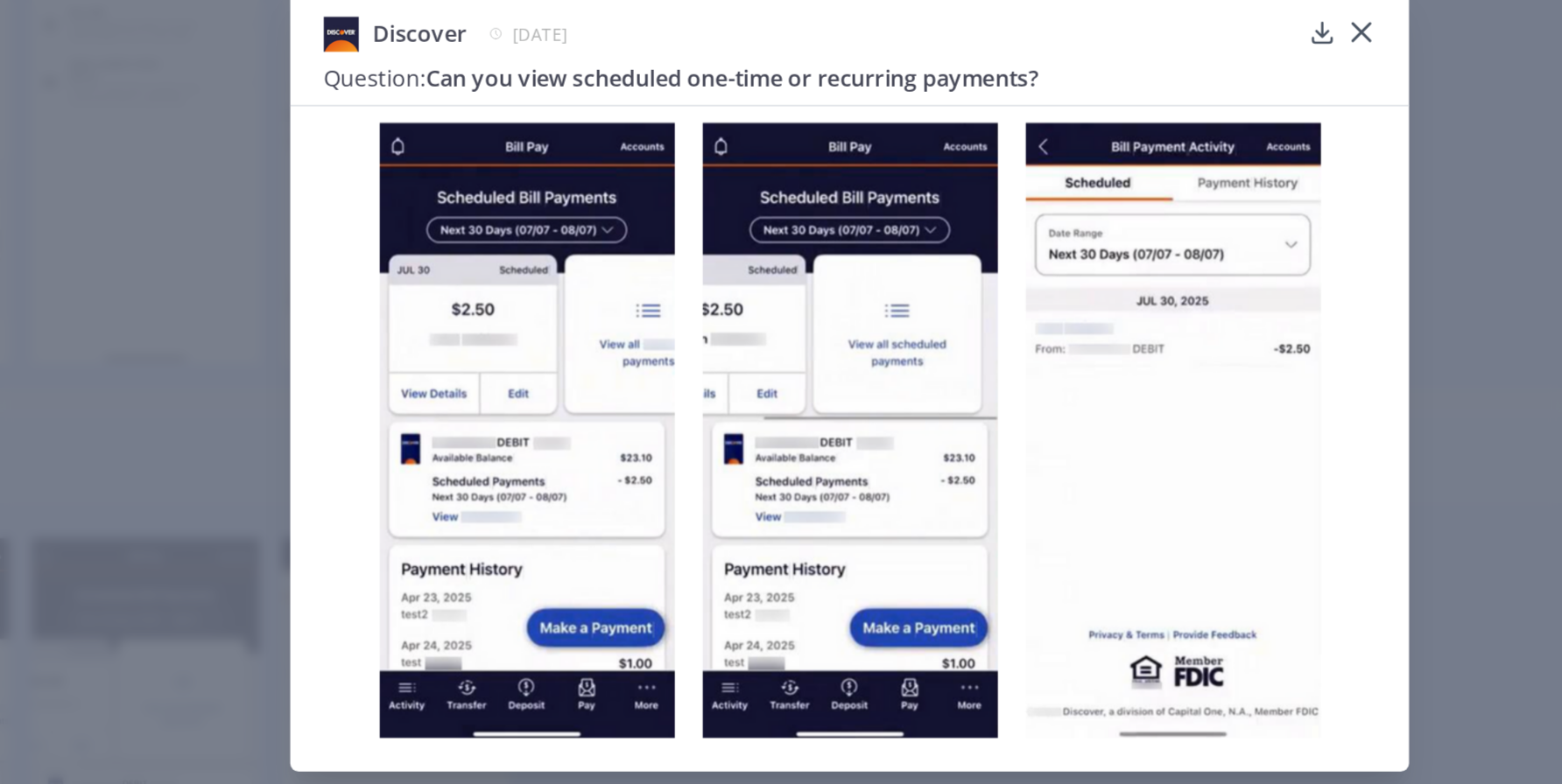
click at [707, 387] on img at bounding box center [781, 425] width 185 height 386
click at [1104, 175] on icon at bounding box center [1101, 176] width 18 height 18
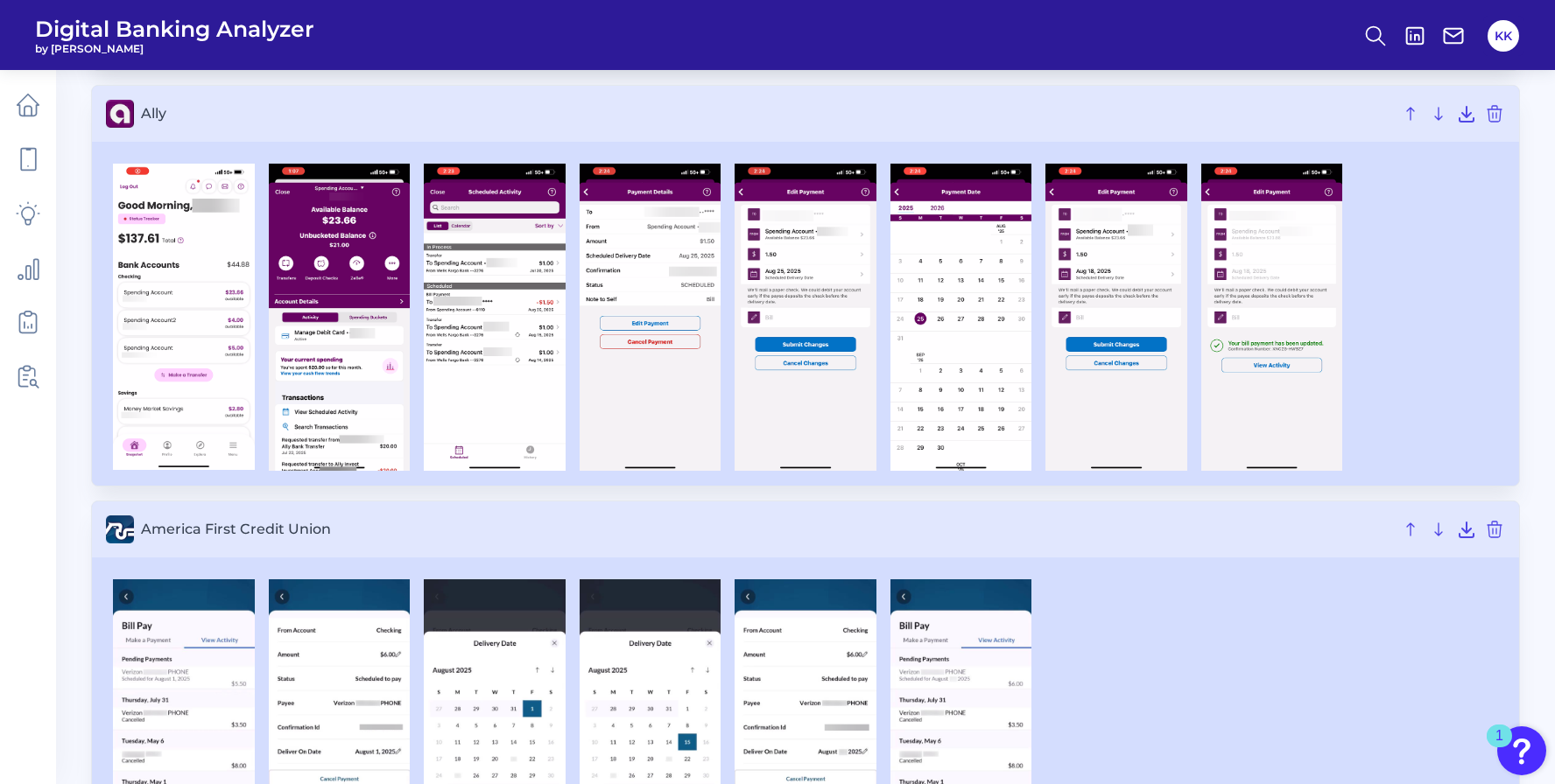
scroll to position [501, 0]
